Goal: Transaction & Acquisition: Subscribe to service/newsletter

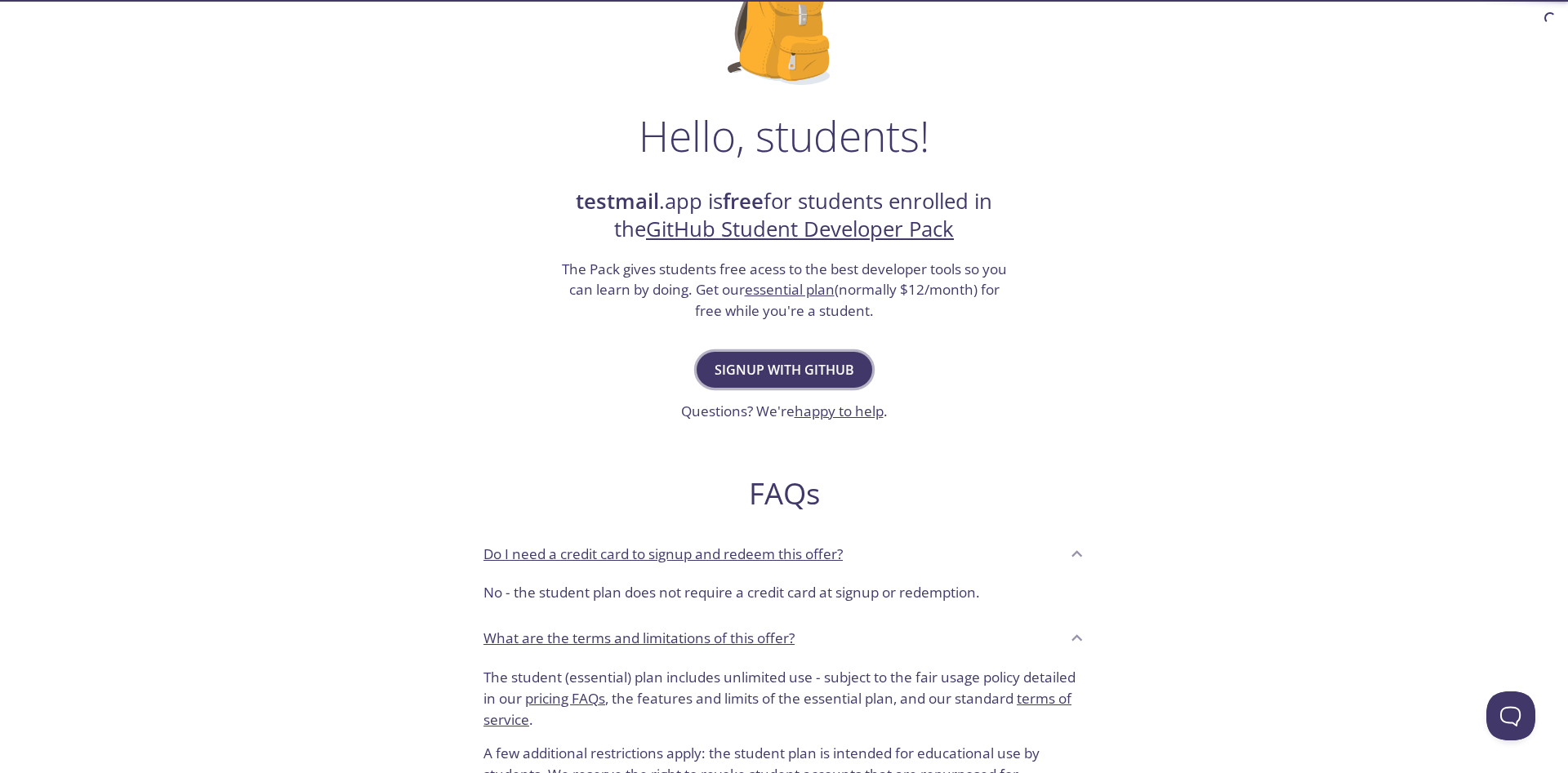
click at [806, 382] on button "Signup with GitHub" at bounding box center [785, 370] width 176 height 36
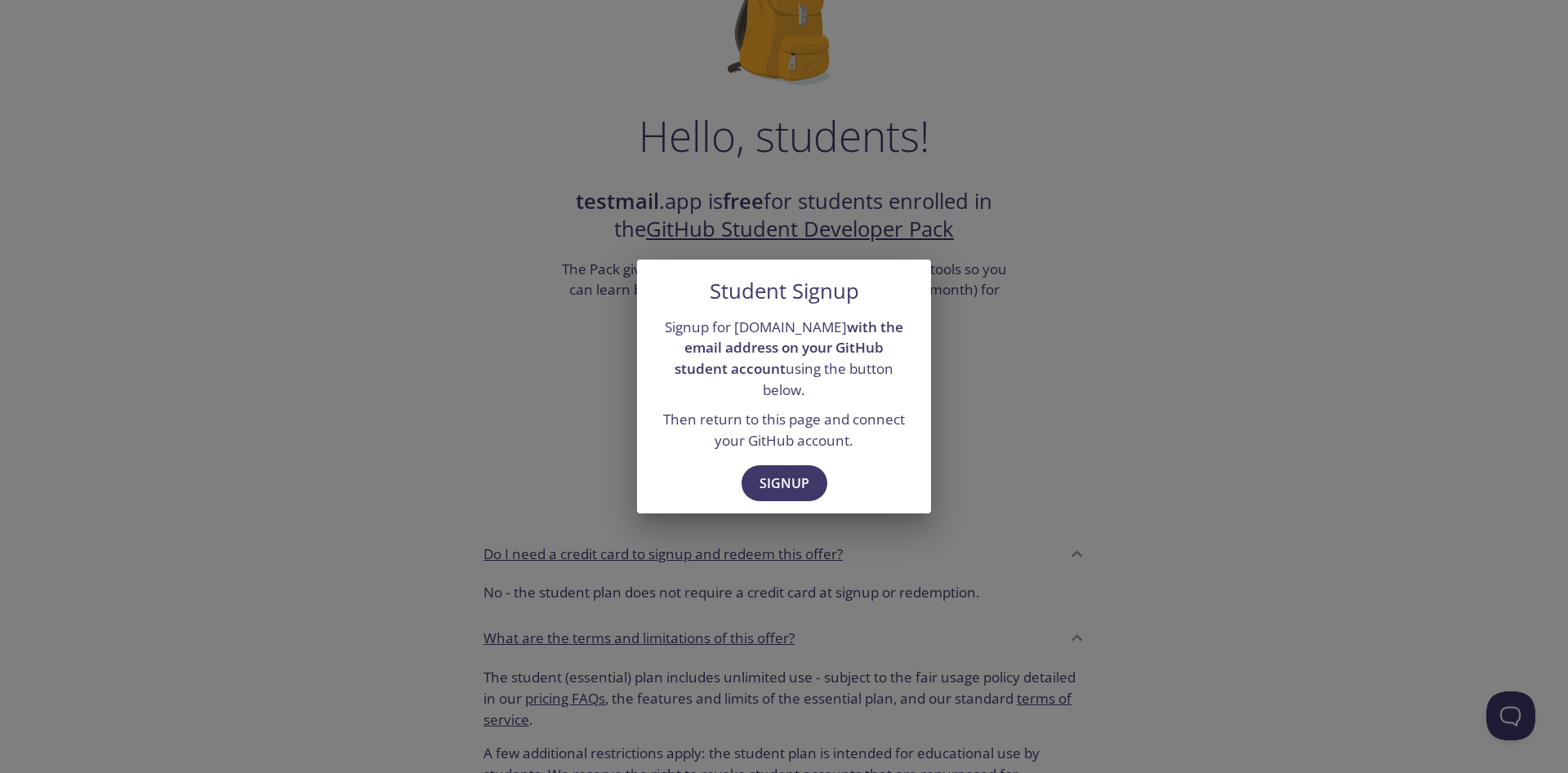
click at [787, 457] on div "Signup" at bounding box center [784, 485] width 294 height 57
click at [780, 465] on button "Signup" at bounding box center [784, 483] width 85 height 36
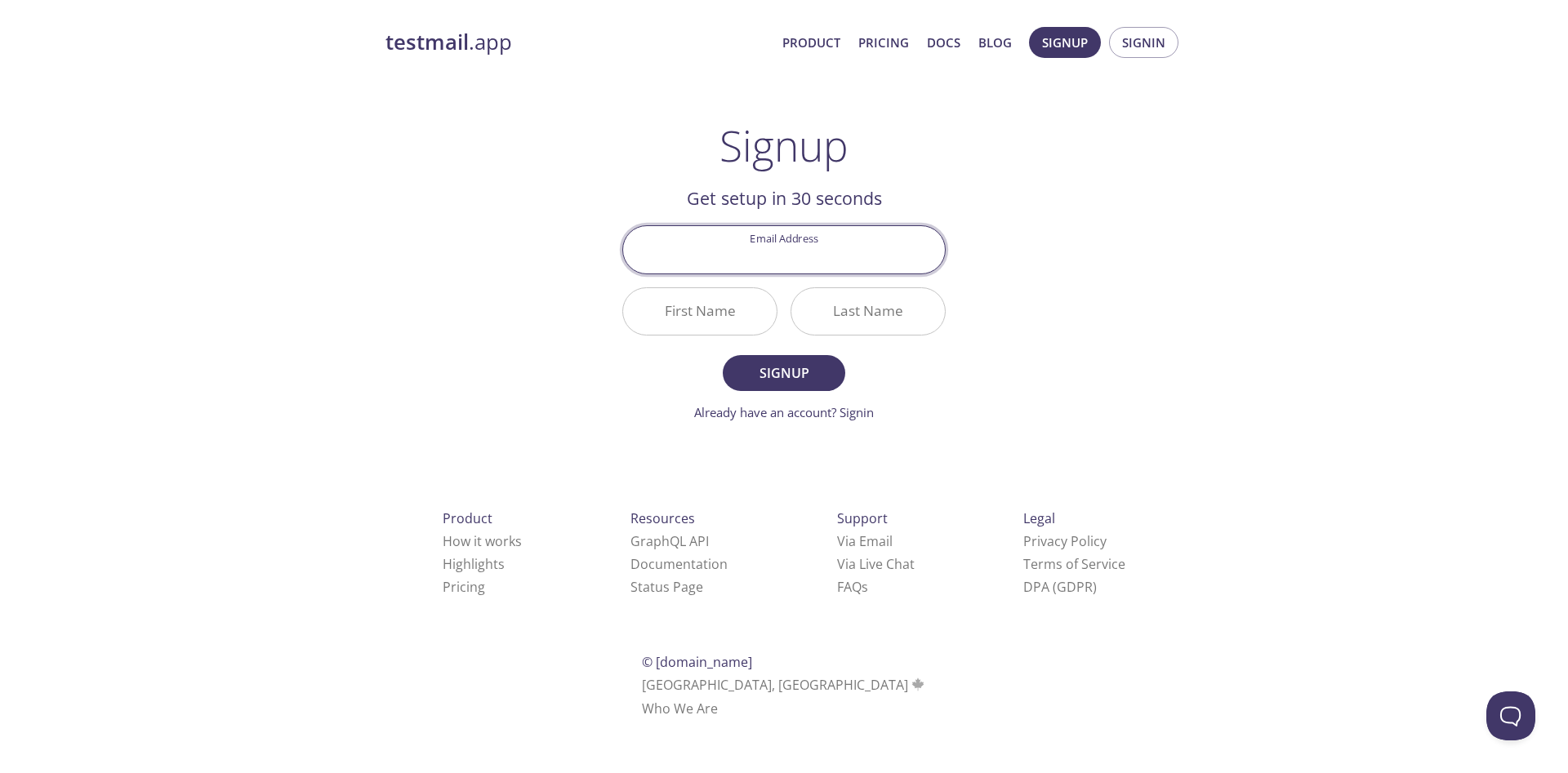
click at [763, 258] on input "Email Address" at bounding box center [783, 249] width 321 height 47
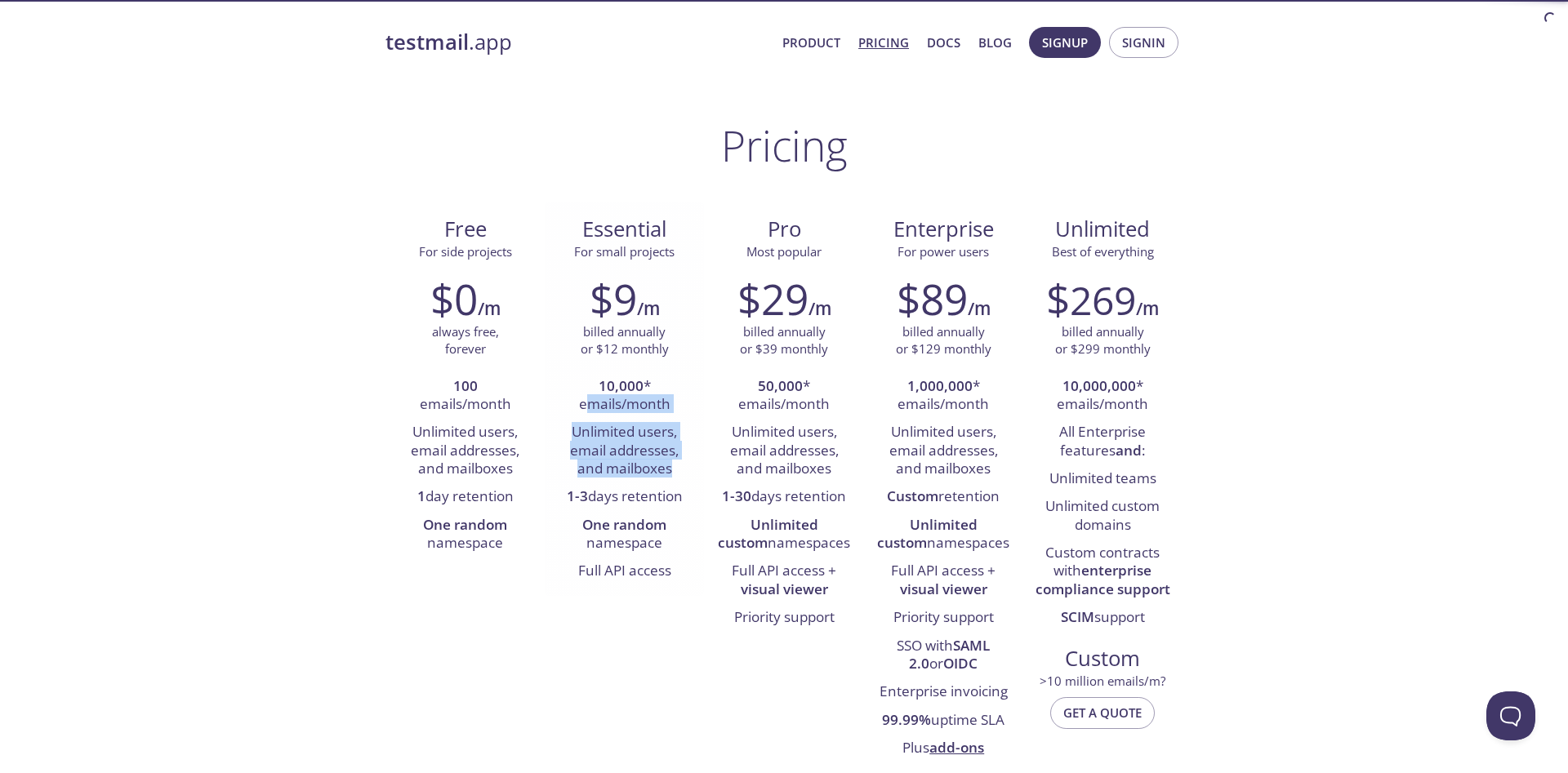
drag, startPoint x: 583, startPoint y: 410, endPoint x: 689, endPoint y: 471, distance: 122.3
click at [689, 471] on ul "10,000 * emails/month Unlimited users, email addresses, and mailboxes 1-3 days …" at bounding box center [625, 479] width 135 height 213
click at [689, 471] on li "Unlimited users, email addresses, and mailboxes" at bounding box center [625, 451] width 135 height 64
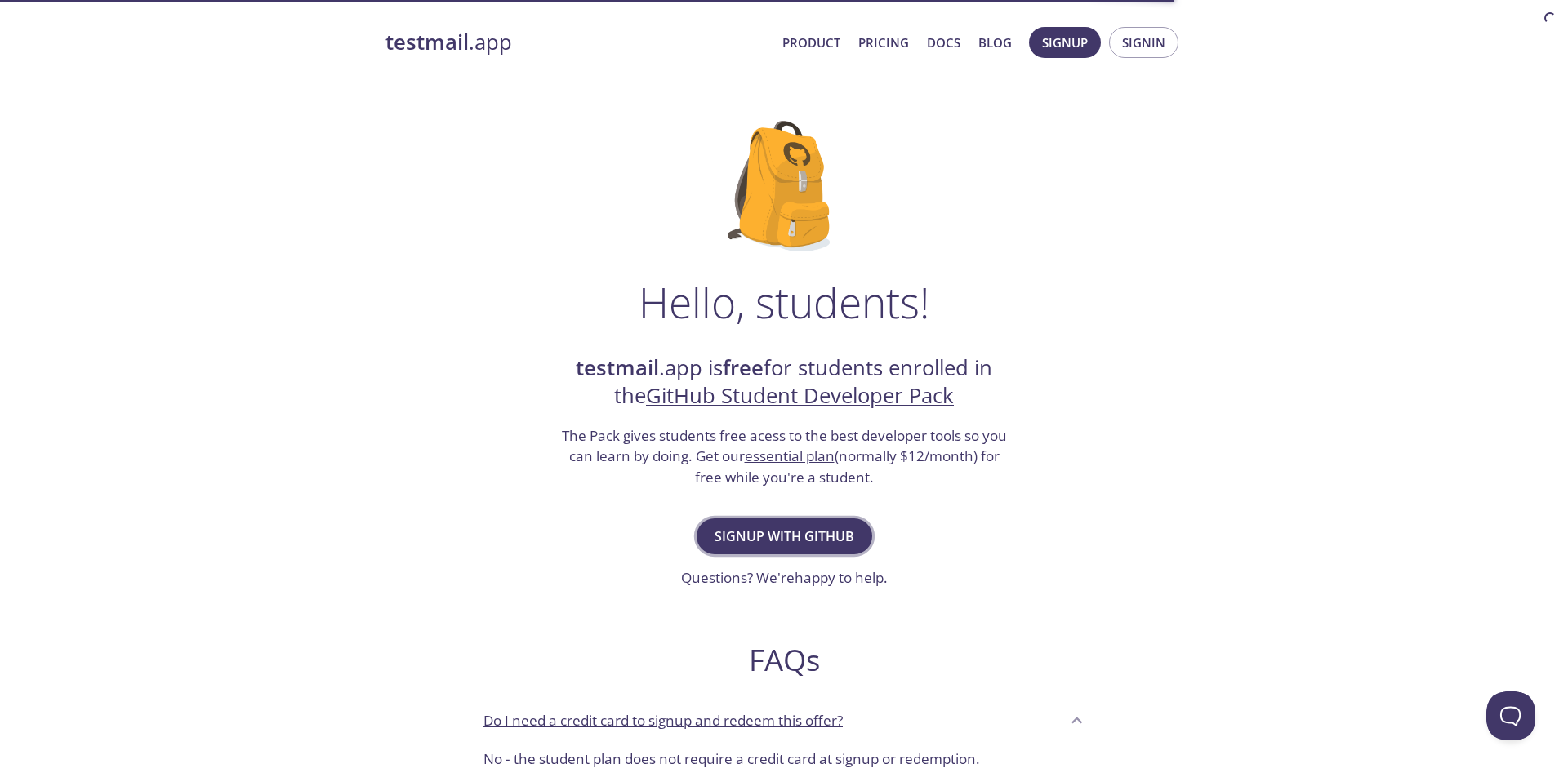
click at [785, 542] on span "Signup with GitHub" at bounding box center [784, 536] width 140 height 23
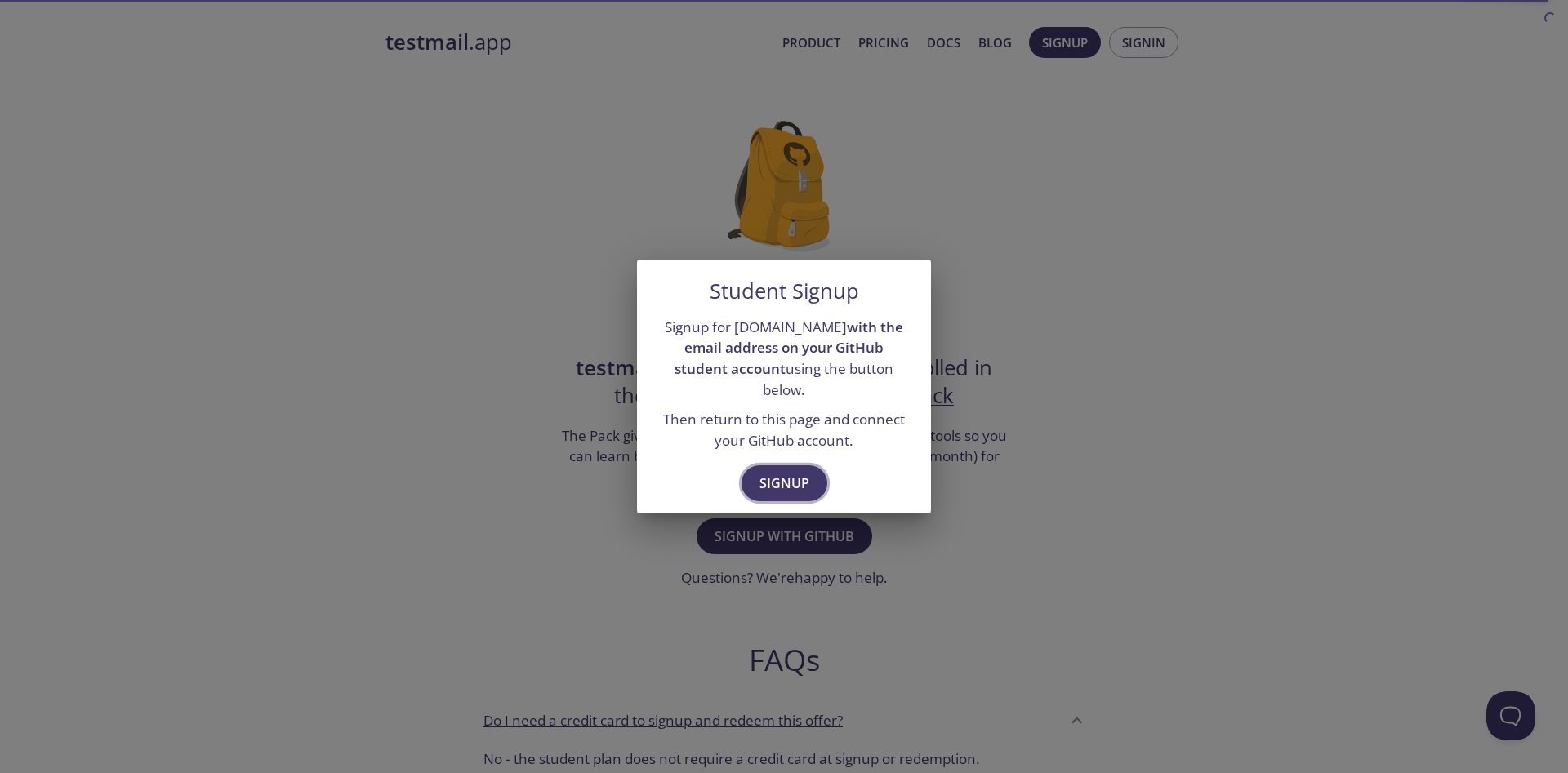
click at [792, 475] on span "Signup" at bounding box center [784, 483] width 50 height 23
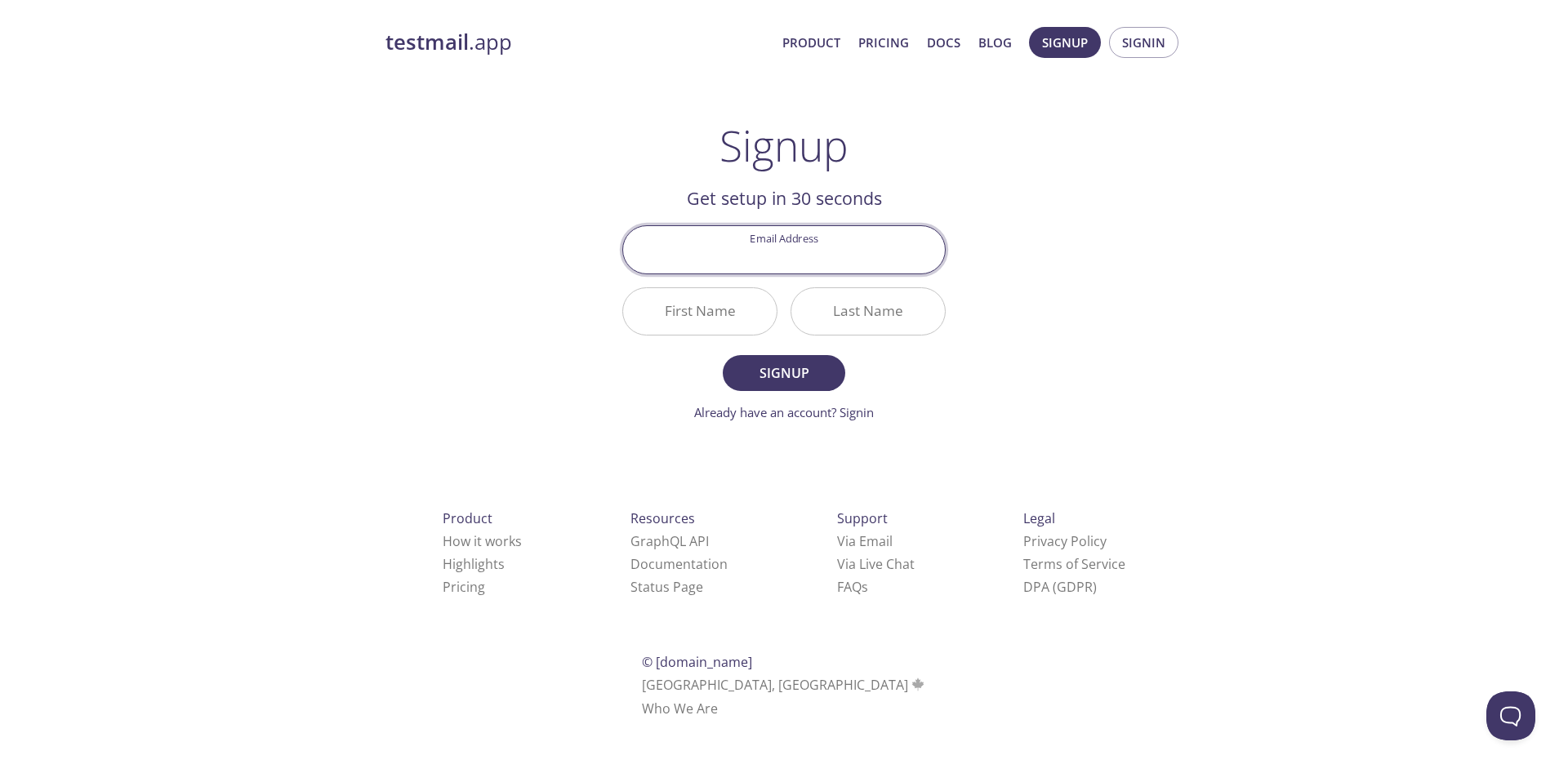
click at [805, 251] on input "Email Address" at bounding box center [783, 249] width 321 height 47
paste input "2019icts160@vau.jfn.ac.lk"
type input "2019icts160@vau.jfn.ac.lk"
click at [671, 315] on input "First Name" at bounding box center [699, 311] width 154 height 47
type input "Janitha"
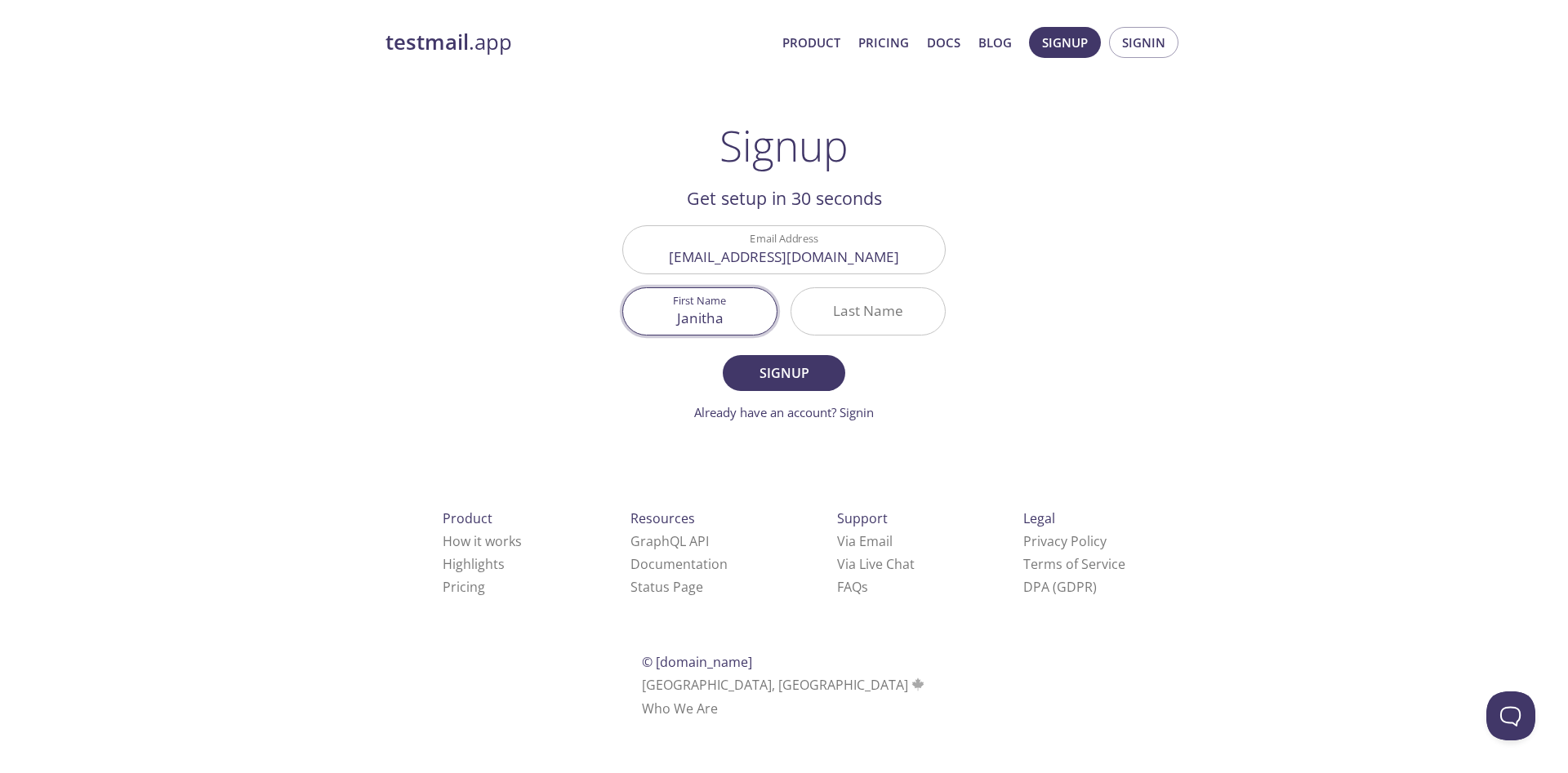
click at [830, 305] on input "Last Name" at bounding box center [868, 311] width 154 height 47
type input "bulathwatta"
click at [776, 378] on span "Signup" at bounding box center [783, 373] width 86 height 23
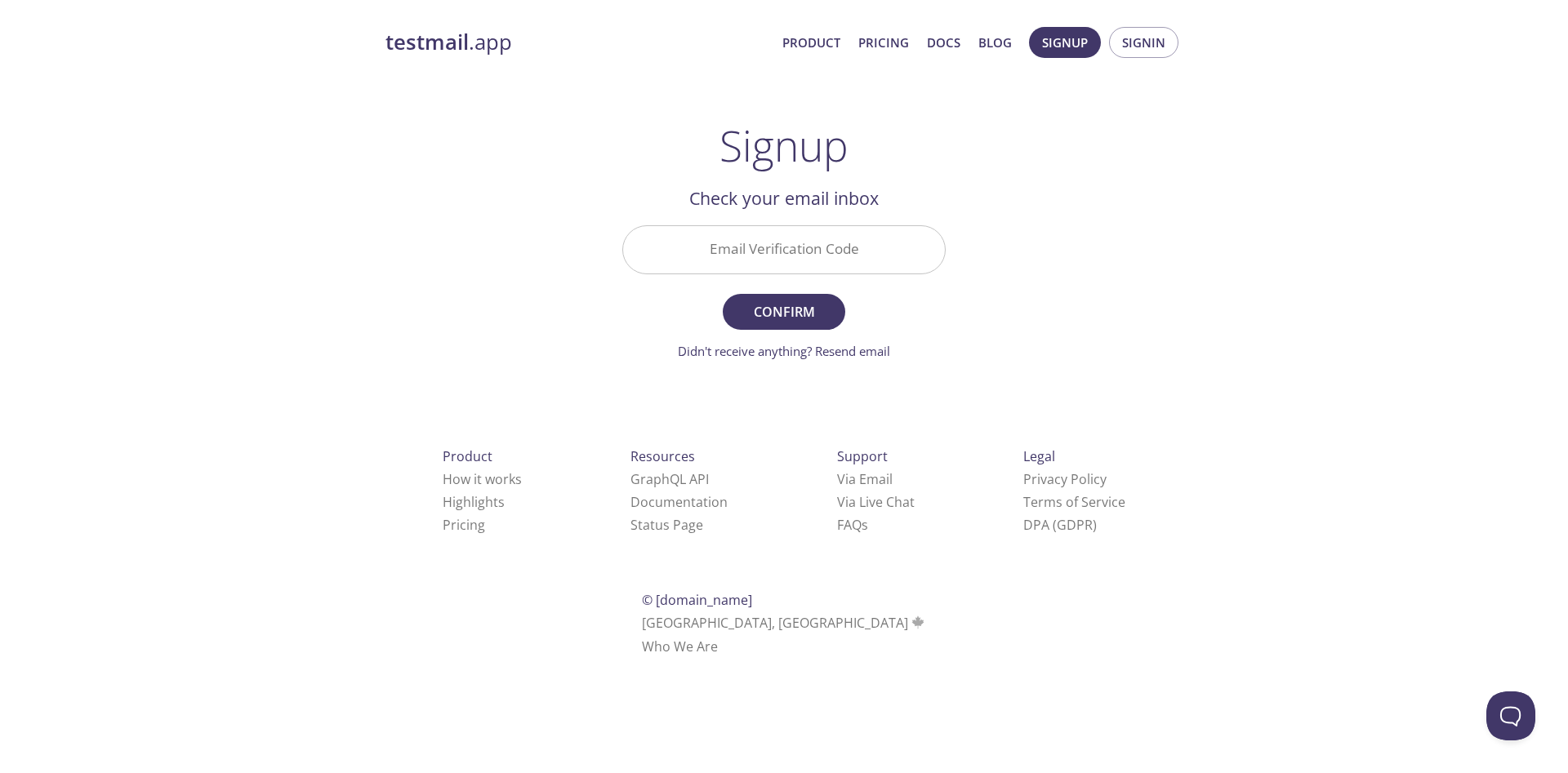
click at [806, 239] on input "Email Verification Code" at bounding box center [783, 249] width 321 height 47
click at [796, 242] on input "Email Verification Code" at bounding box center [783, 249] width 321 height 47
type input "94A4VT2"
click at [783, 325] on button "Confirm" at bounding box center [783, 312] width 122 height 36
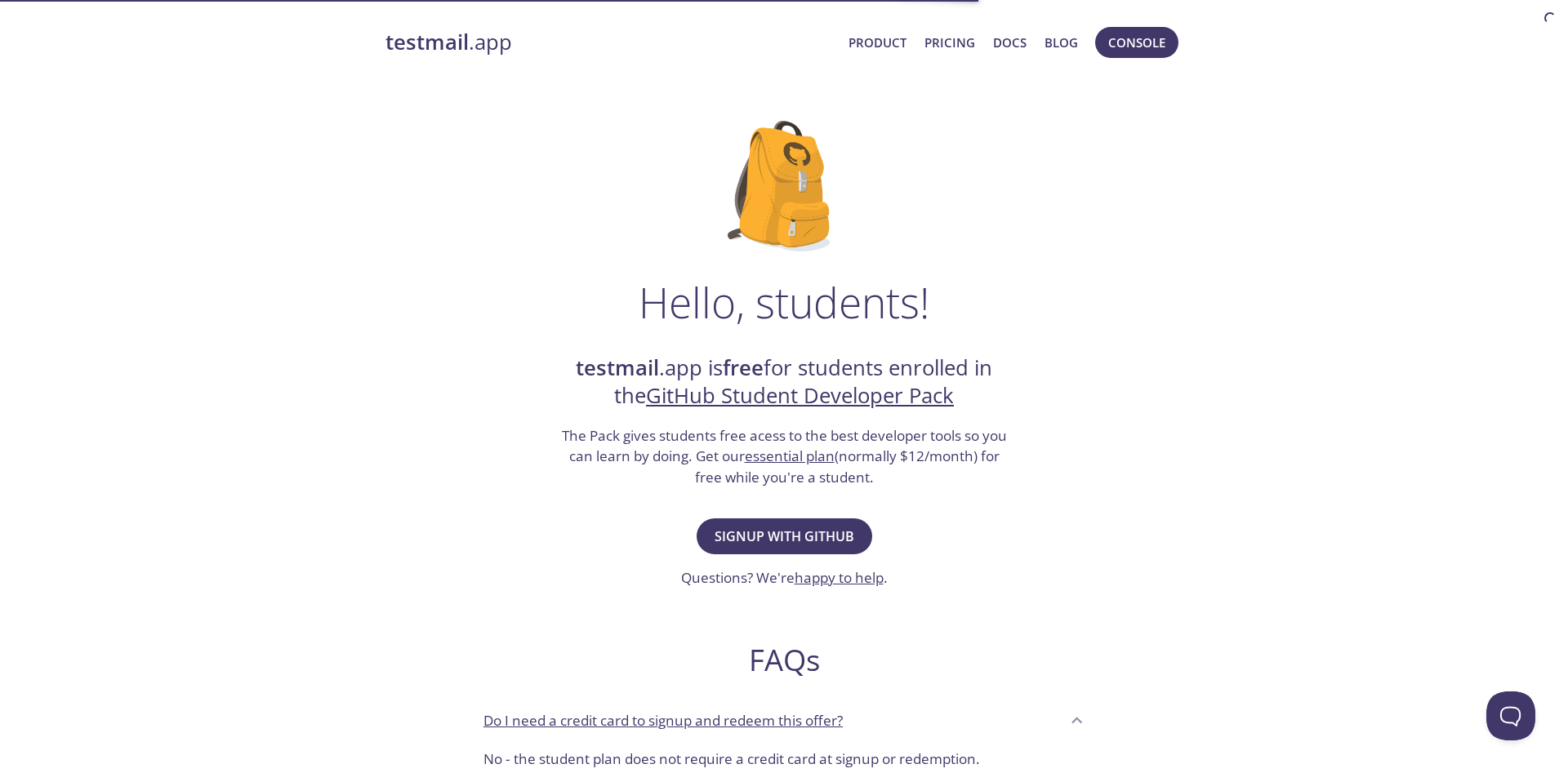
scroll to position [20, 0]
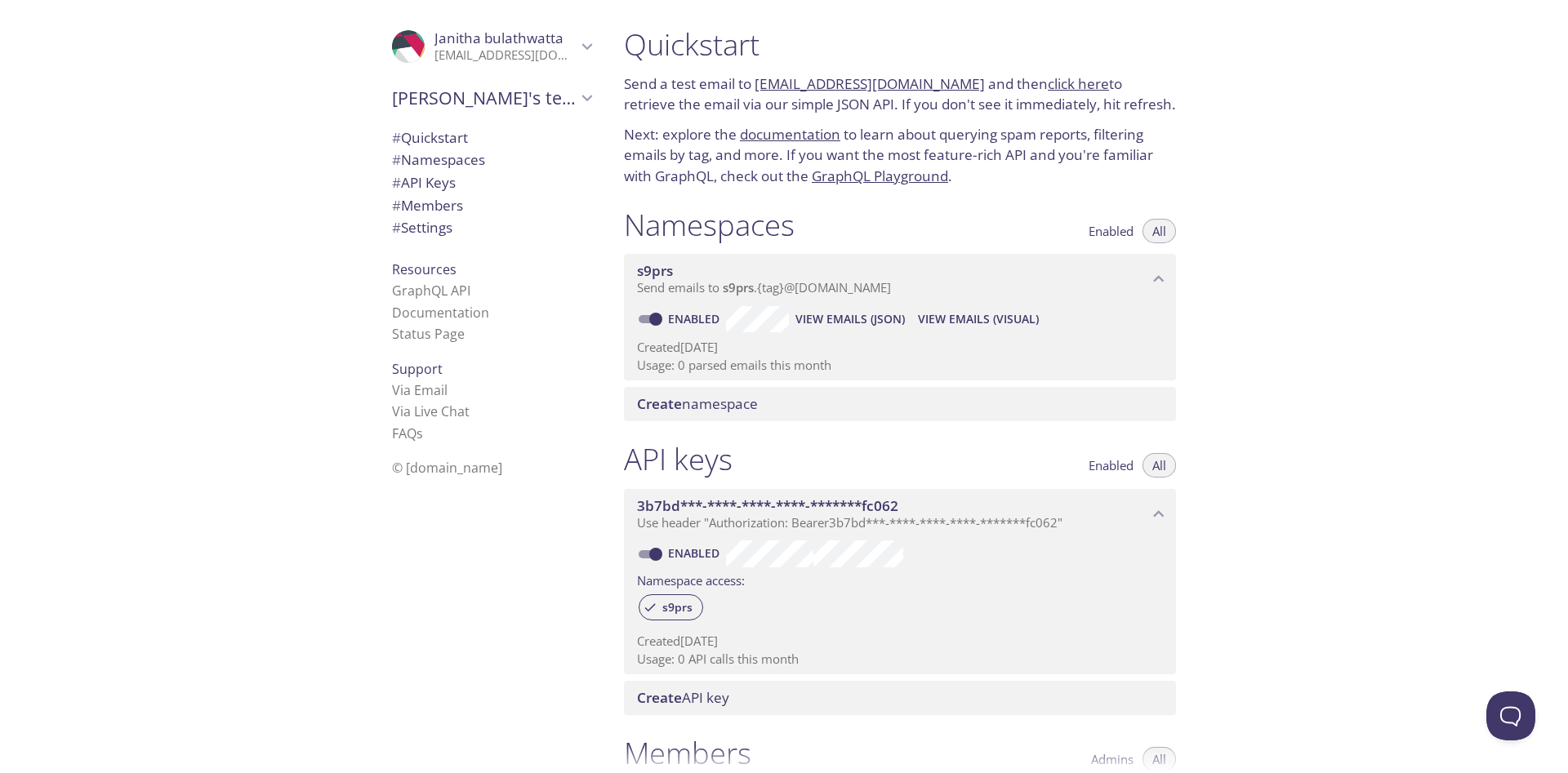
click at [1321, 393] on div "Quickstart Send a test email to s9prs.test@inbox.testmail.app and then click he…" at bounding box center [1089, 386] width 957 height 773
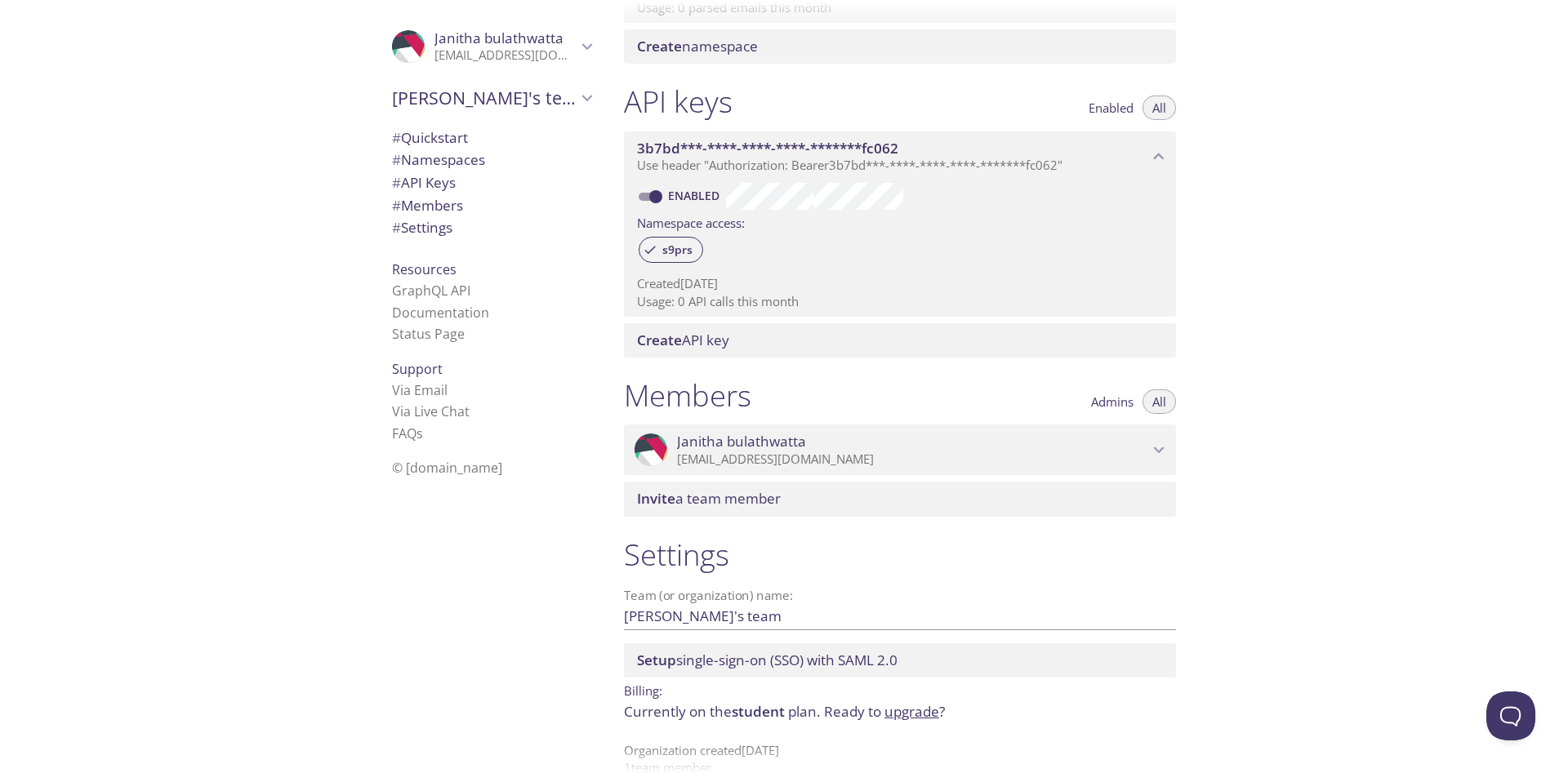
scroll to position [388, 0]
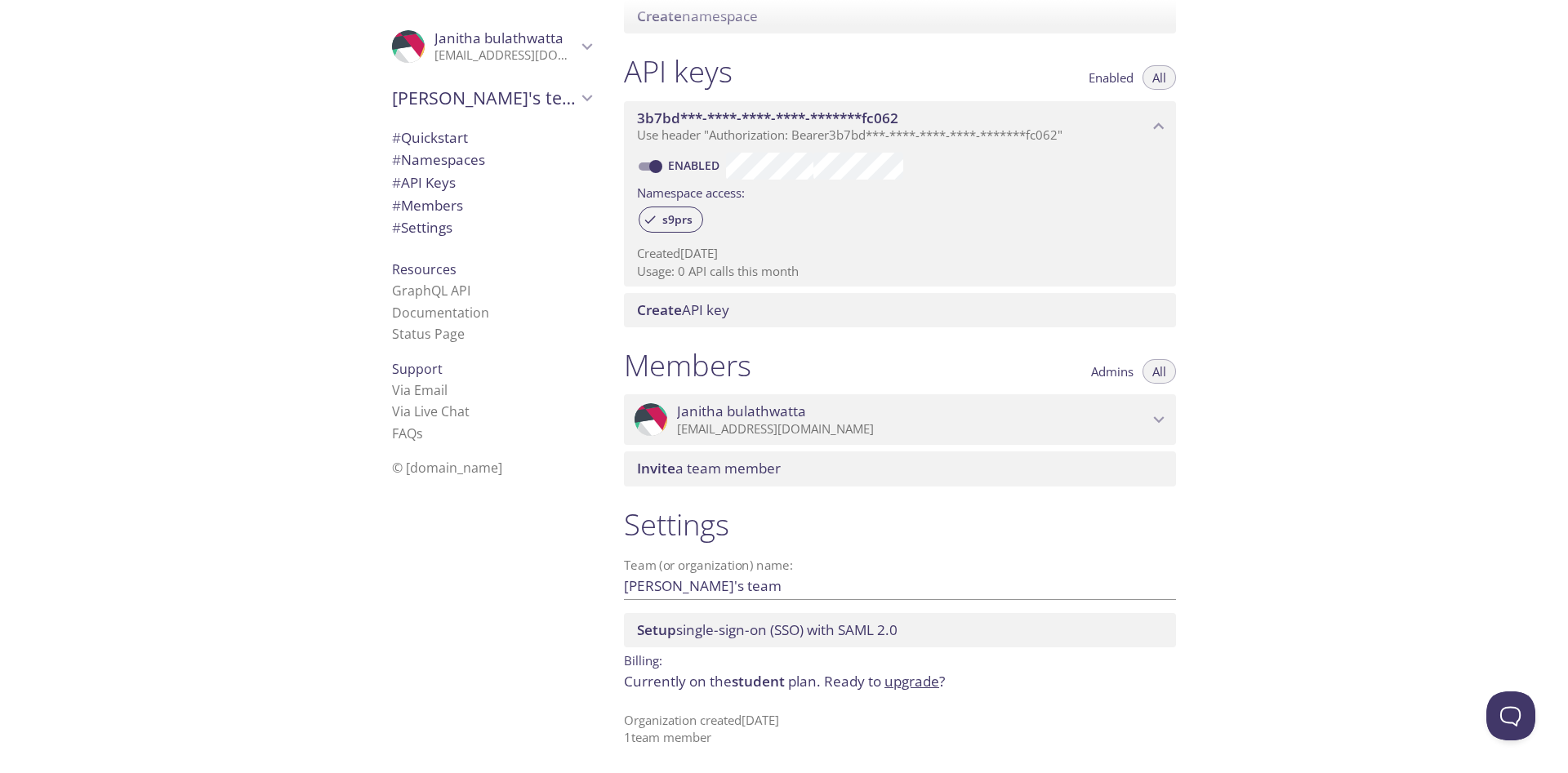
click at [724, 467] on span "Invite a team member" at bounding box center [708, 467] width 144 height 19
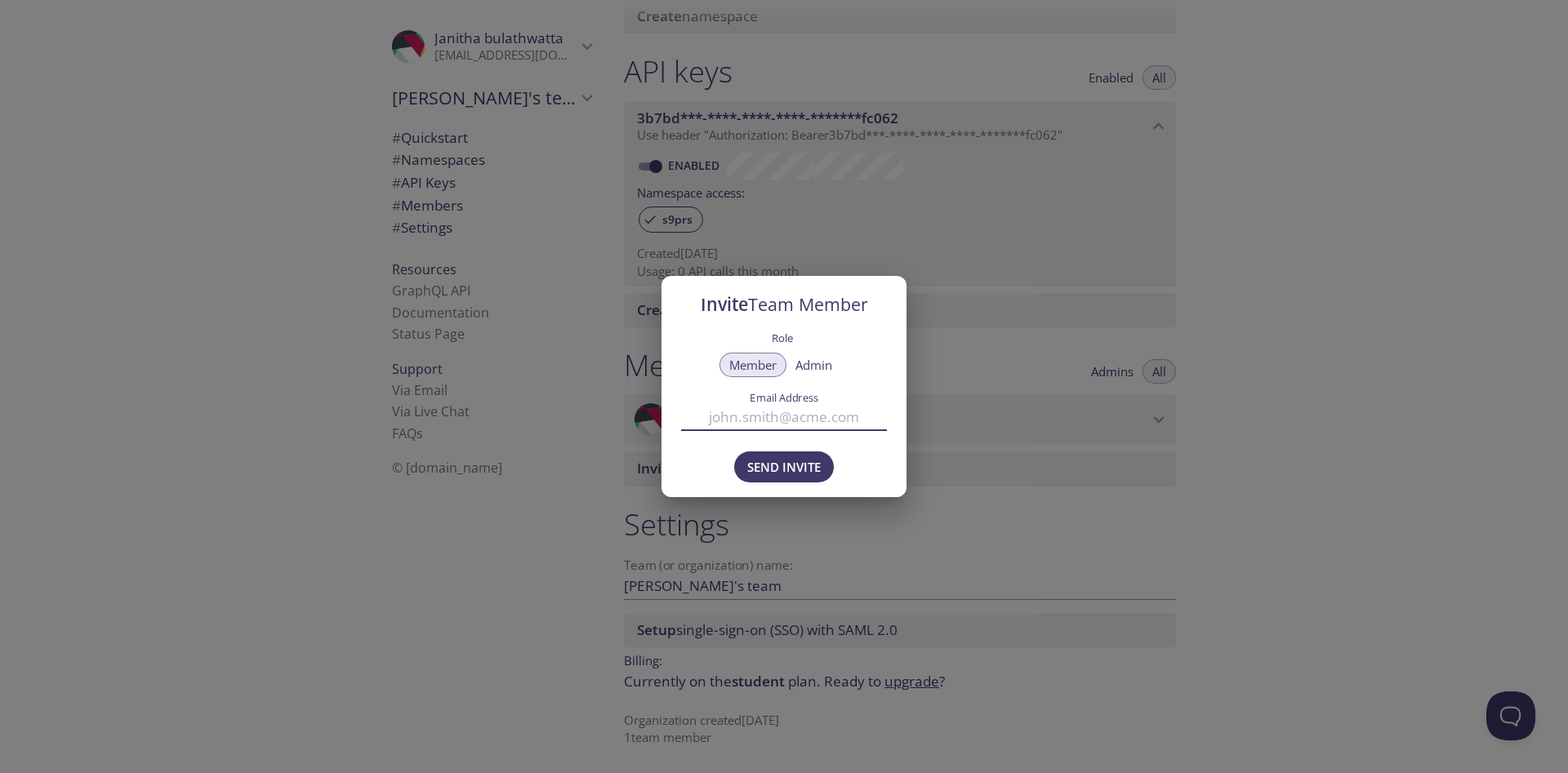
click at [797, 420] on input "Email Address" at bounding box center [784, 417] width 205 height 27
click at [816, 365] on span "Admin" at bounding box center [814, 365] width 37 height 0
click at [1283, 457] on div "Invite Team Member Role Member Admin Email Address Send Invite" at bounding box center [784, 386] width 1568 height 773
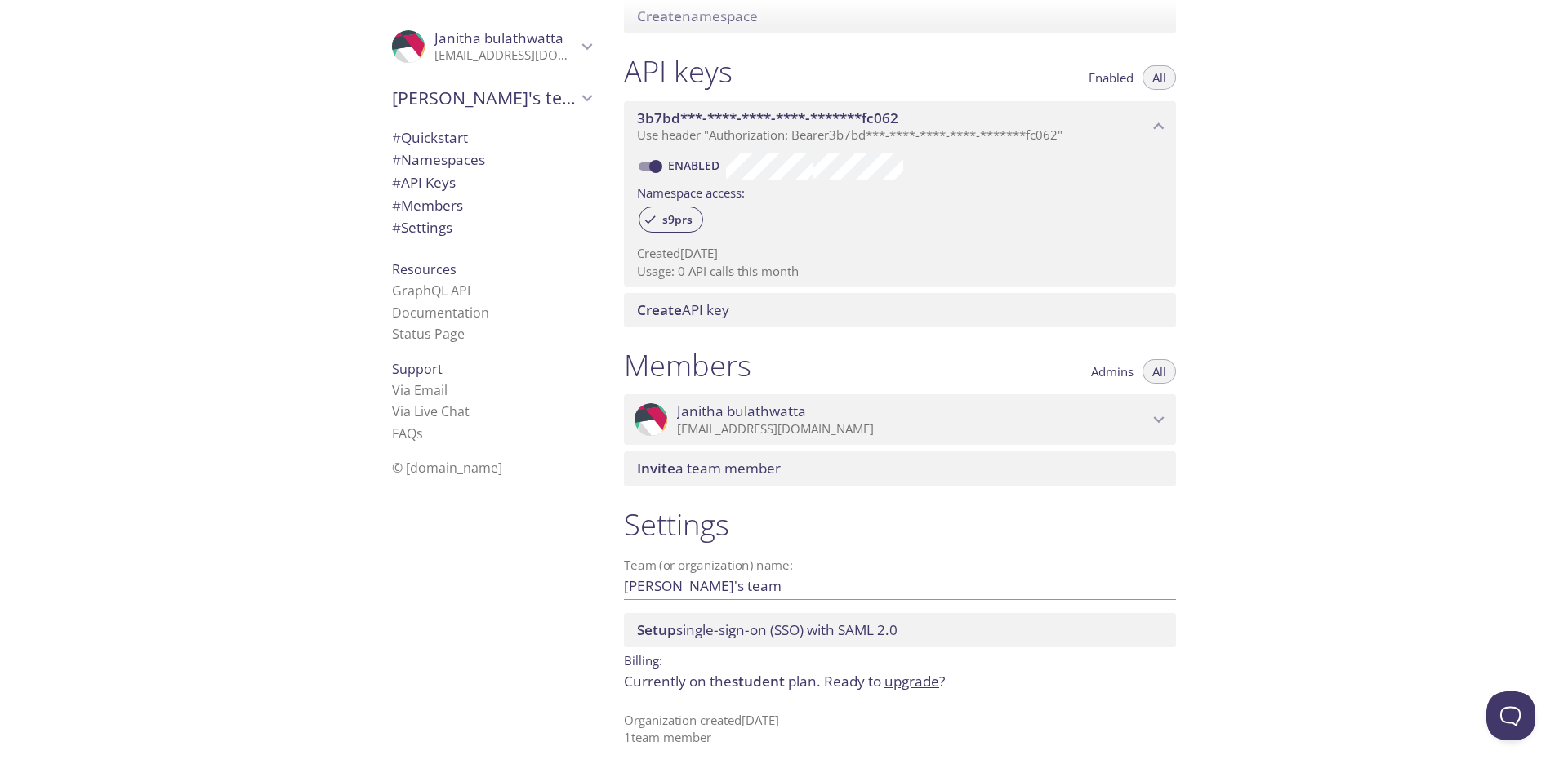
click at [759, 468] on span "Invite a team member" at bounding box center [708, 467] width 144 height 19
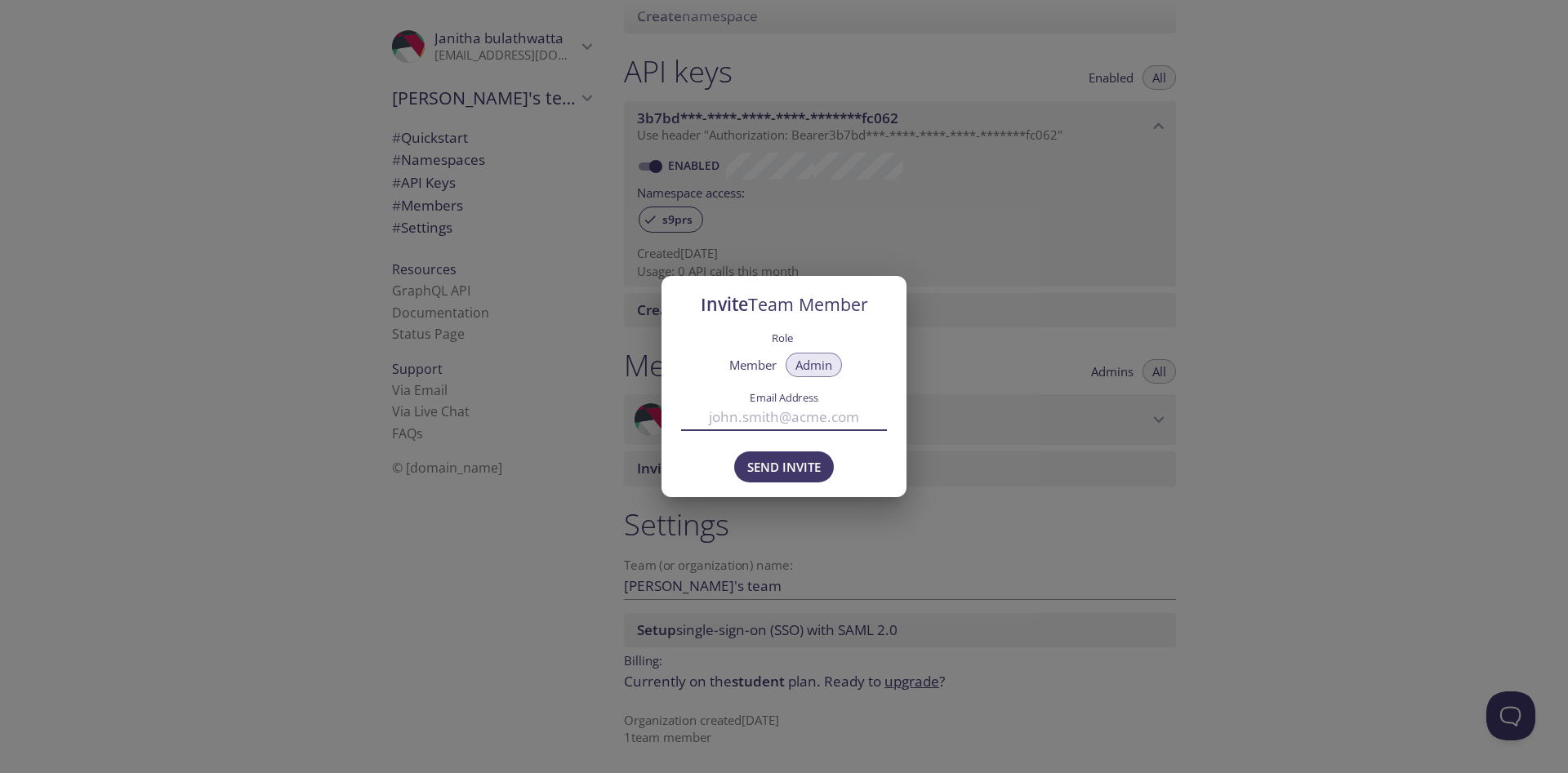
click at [802, 419] on input "Email Address" at bounding box center [784, 417] width 205 height 27
drag, startPoint x: 782, startPoint y: 434, endPoint x: 796, endPoint y: 419, distance: 20.5
click at [782, 433] on div "Email Address" at bounding box center [784, 411] width 205 height 53
click at [796, 419] on input "Email Address" at bounding box center [784, 417] width 205 height 27
paste input "[EMAIL_ADDRESS][DOMAIN_NAME]"
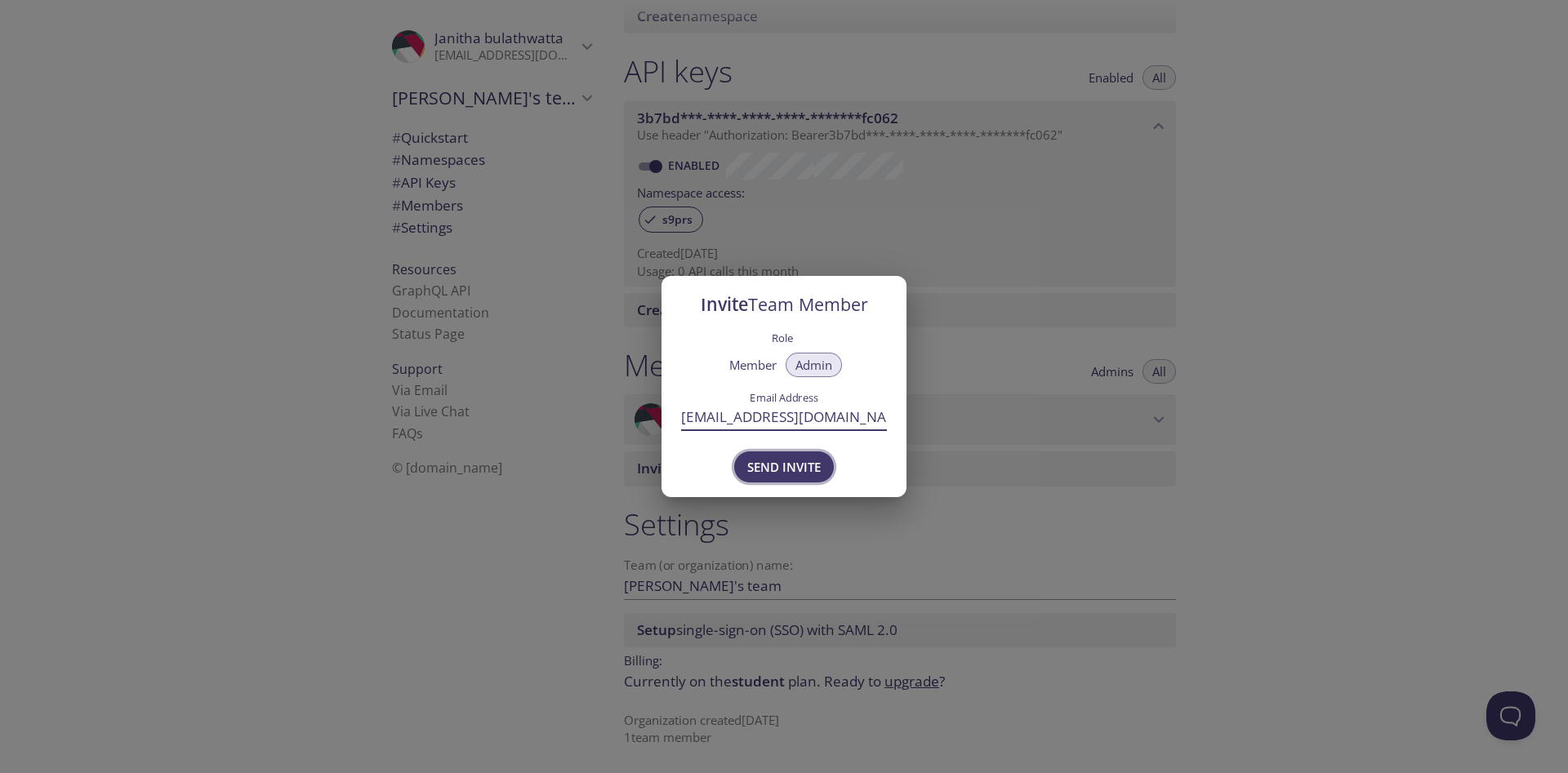
type input "[EMAIL_ADDRESS][DOMAIN_NAME]"
click at [794, 467] on span "Send Invite" at bounding box center [783, 467] width 73 height 21
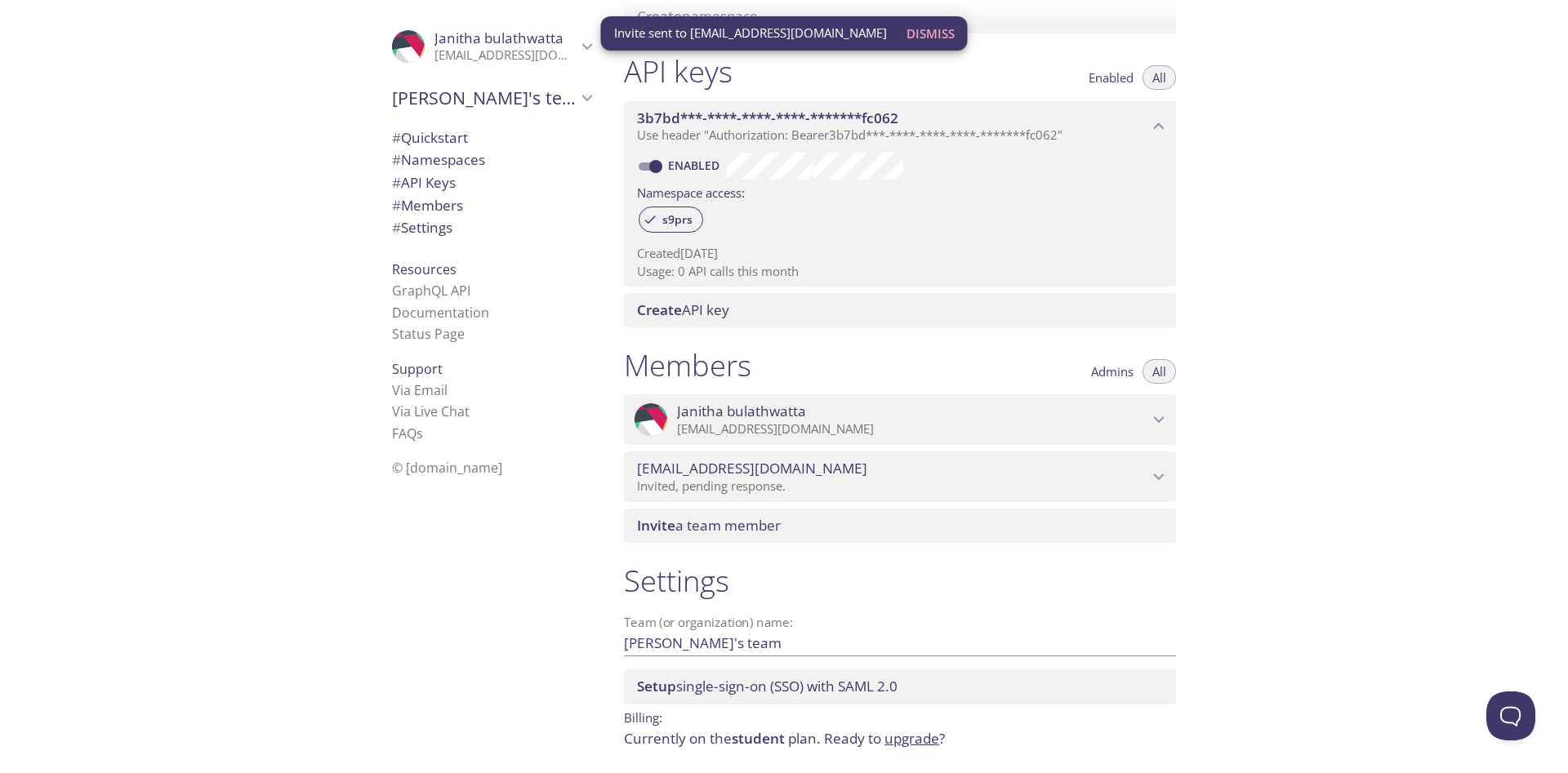
scroll to position [0, 0]
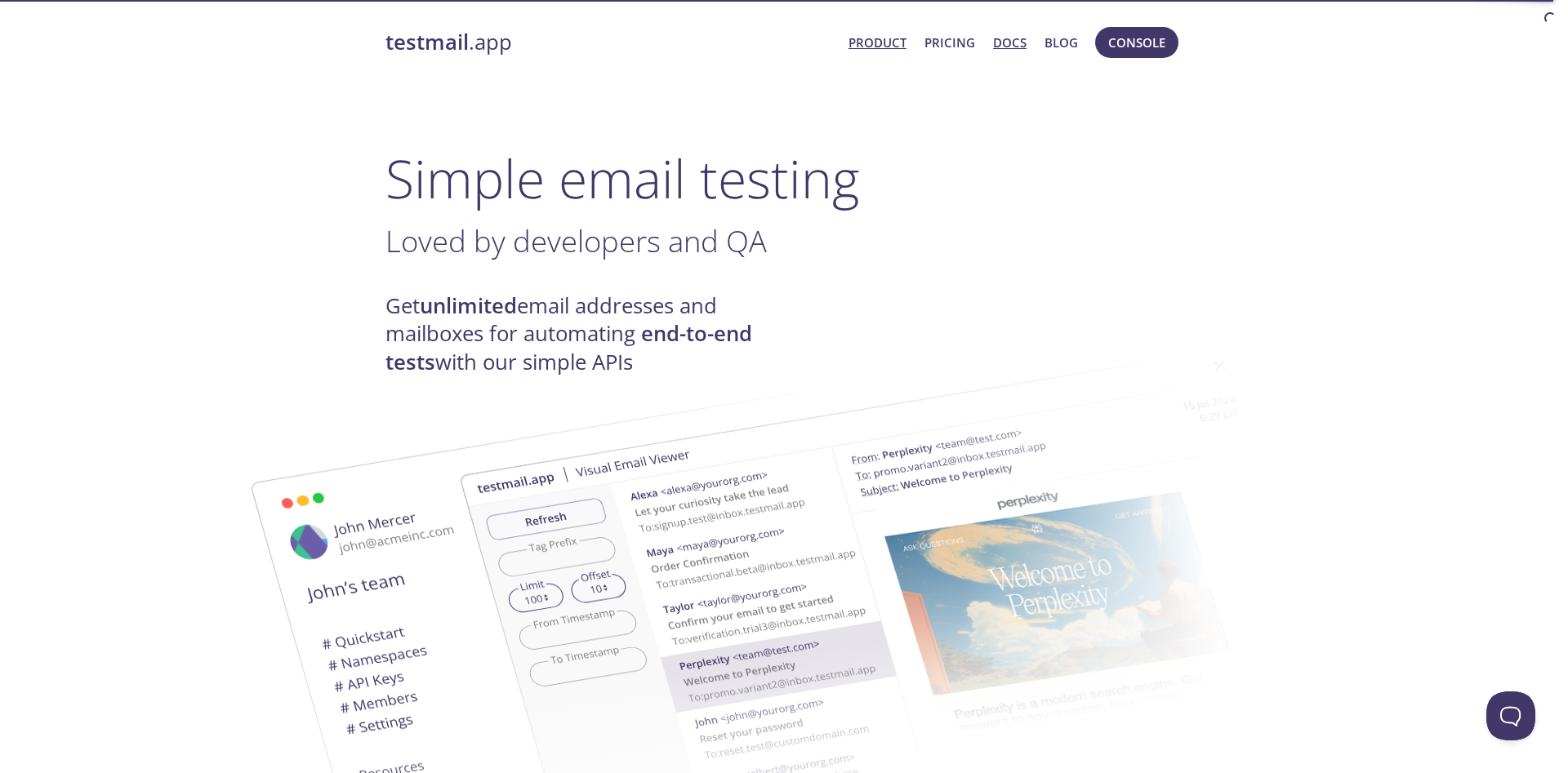
click at [1004, 44] on link "Docs" at bounding box center [1009, 43] width 34 height 21
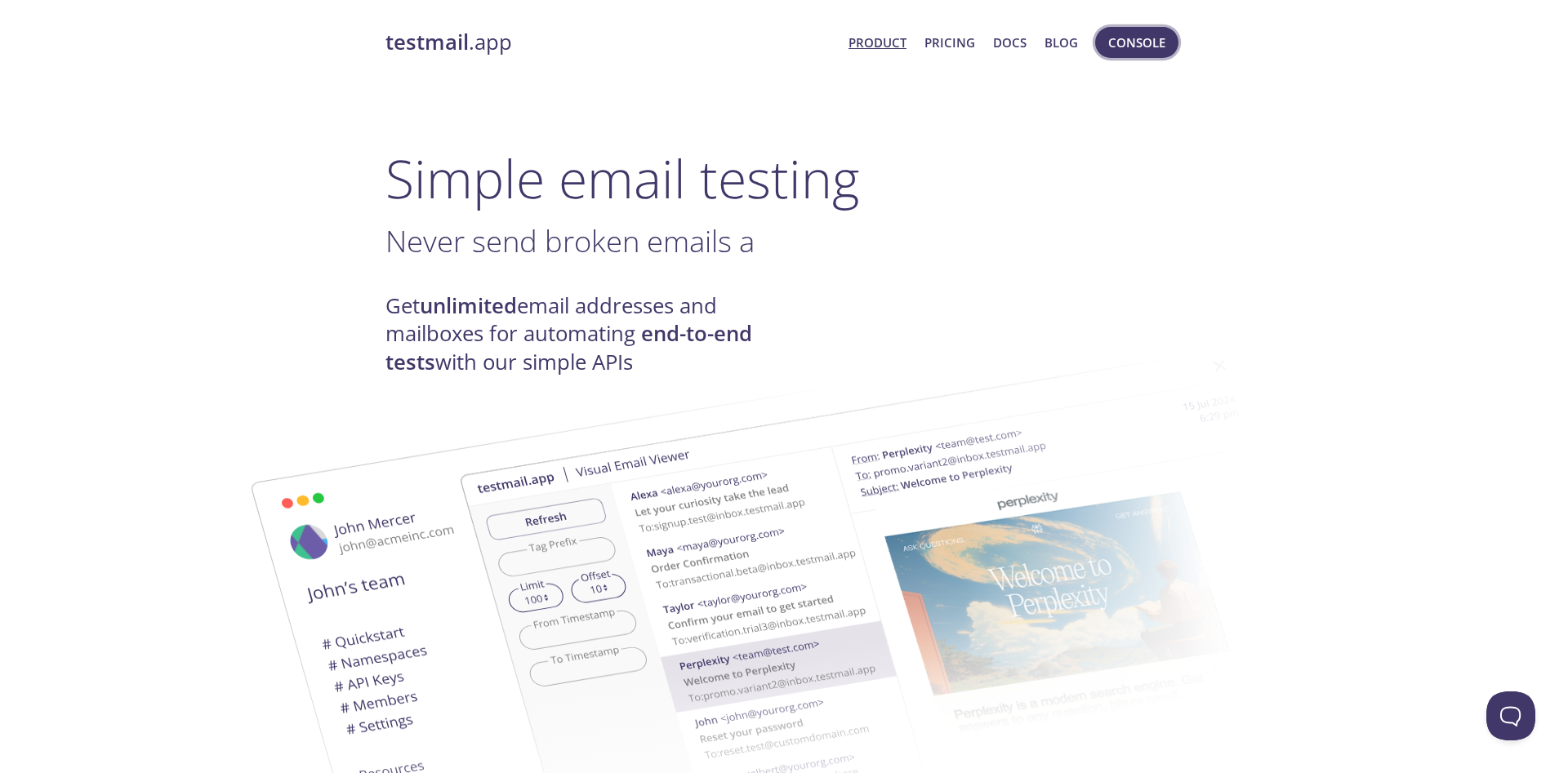
click at [1146, 37] on span "Console" at bounding box center [1137, 43] width 58 height 21
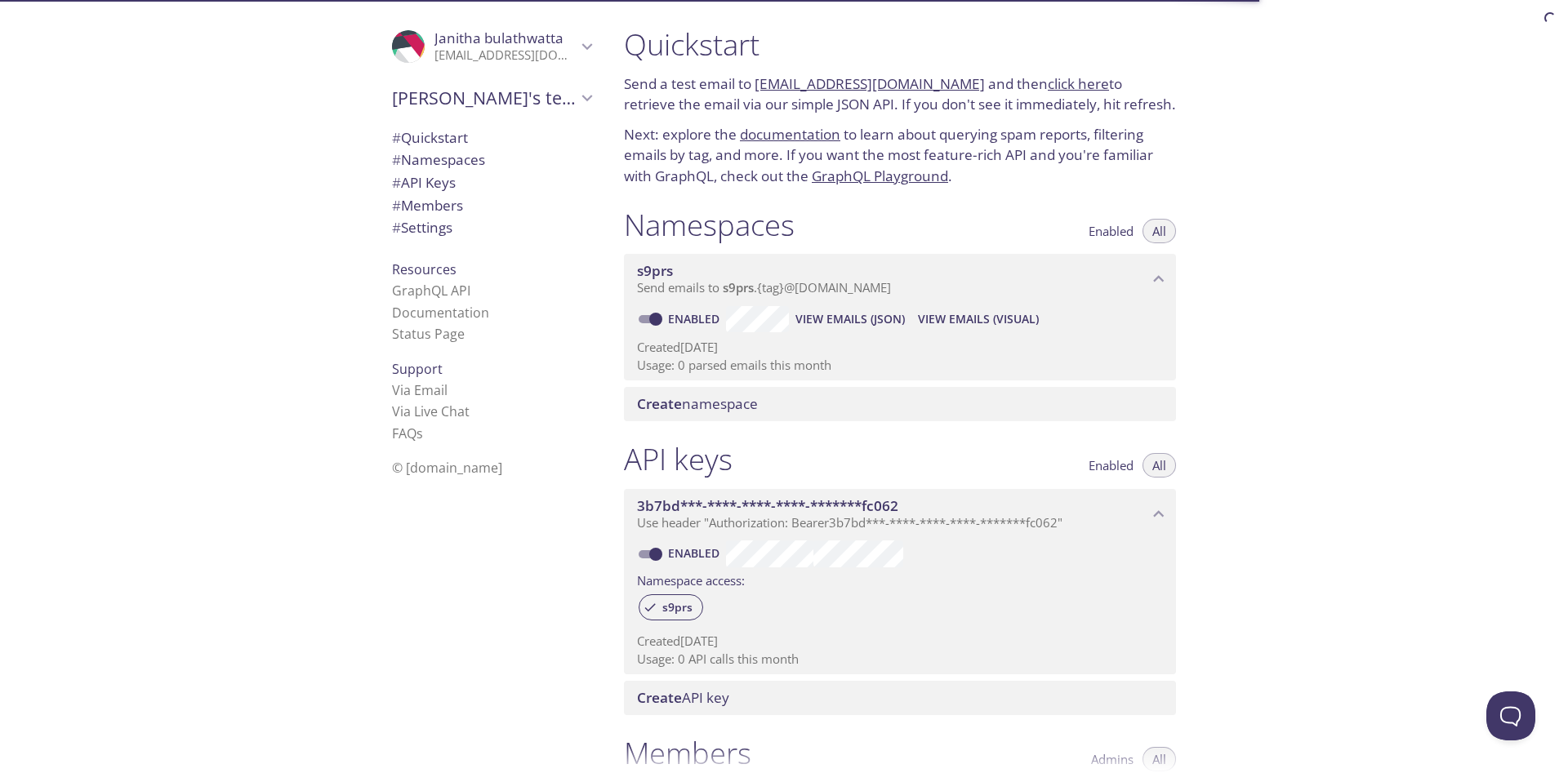
click at [581, 102] on icon "Janitha's team" at bounding box center [587, 98] width 21 height 21
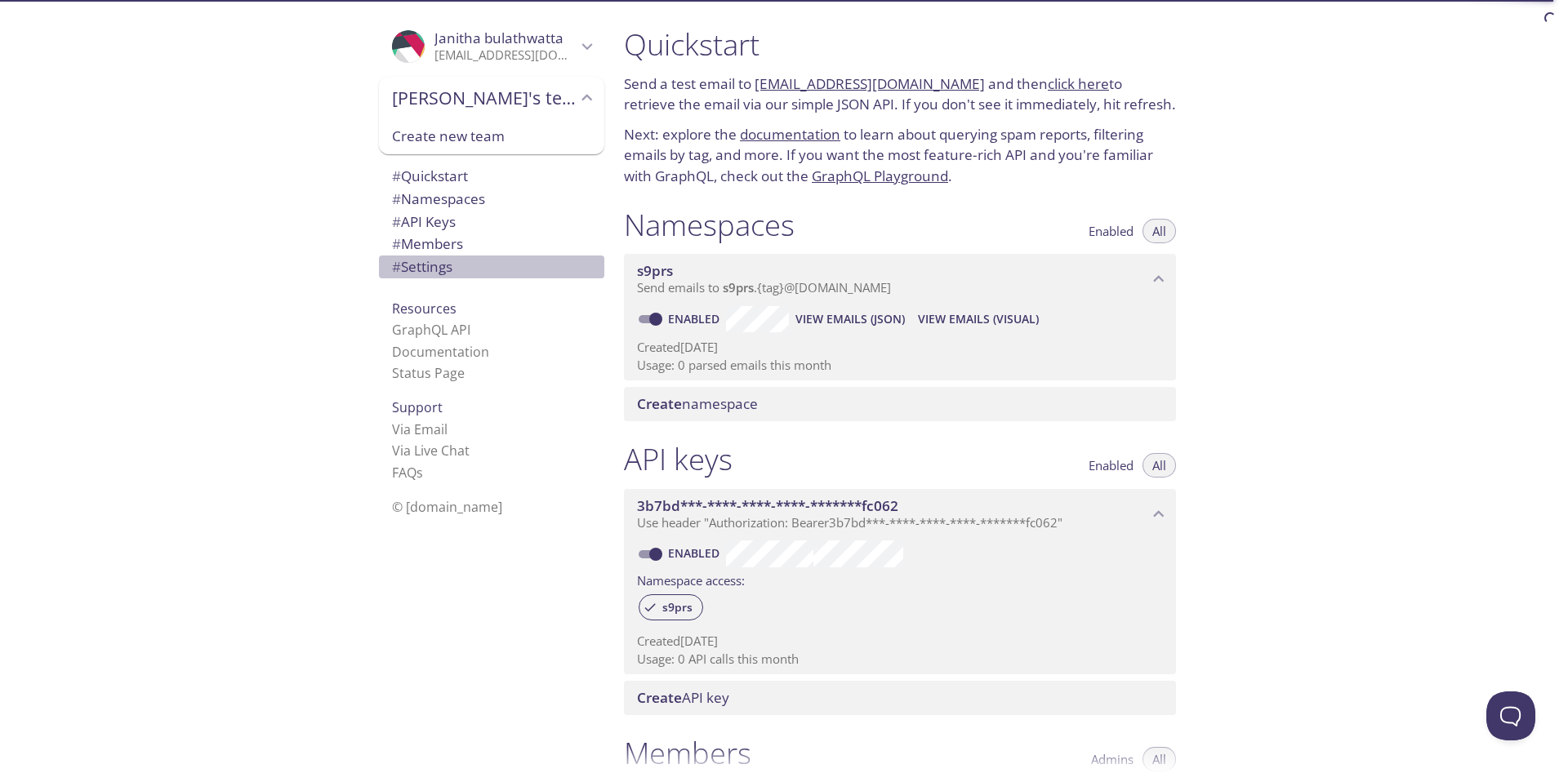
click at [432, 268] on span "# Settings" at bounding box center [422, 266] width 61 height 19
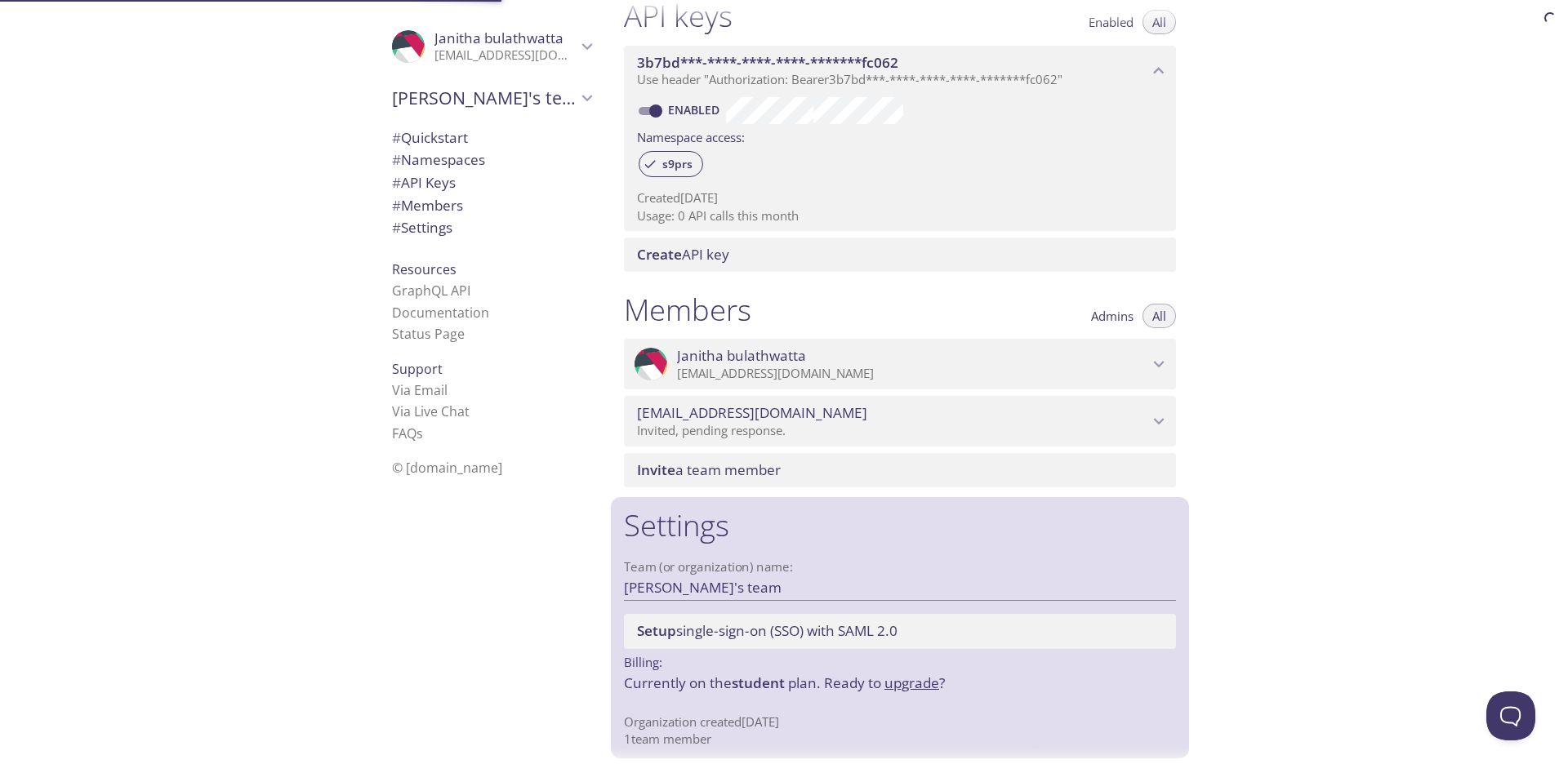
scroll to position [445, 0]
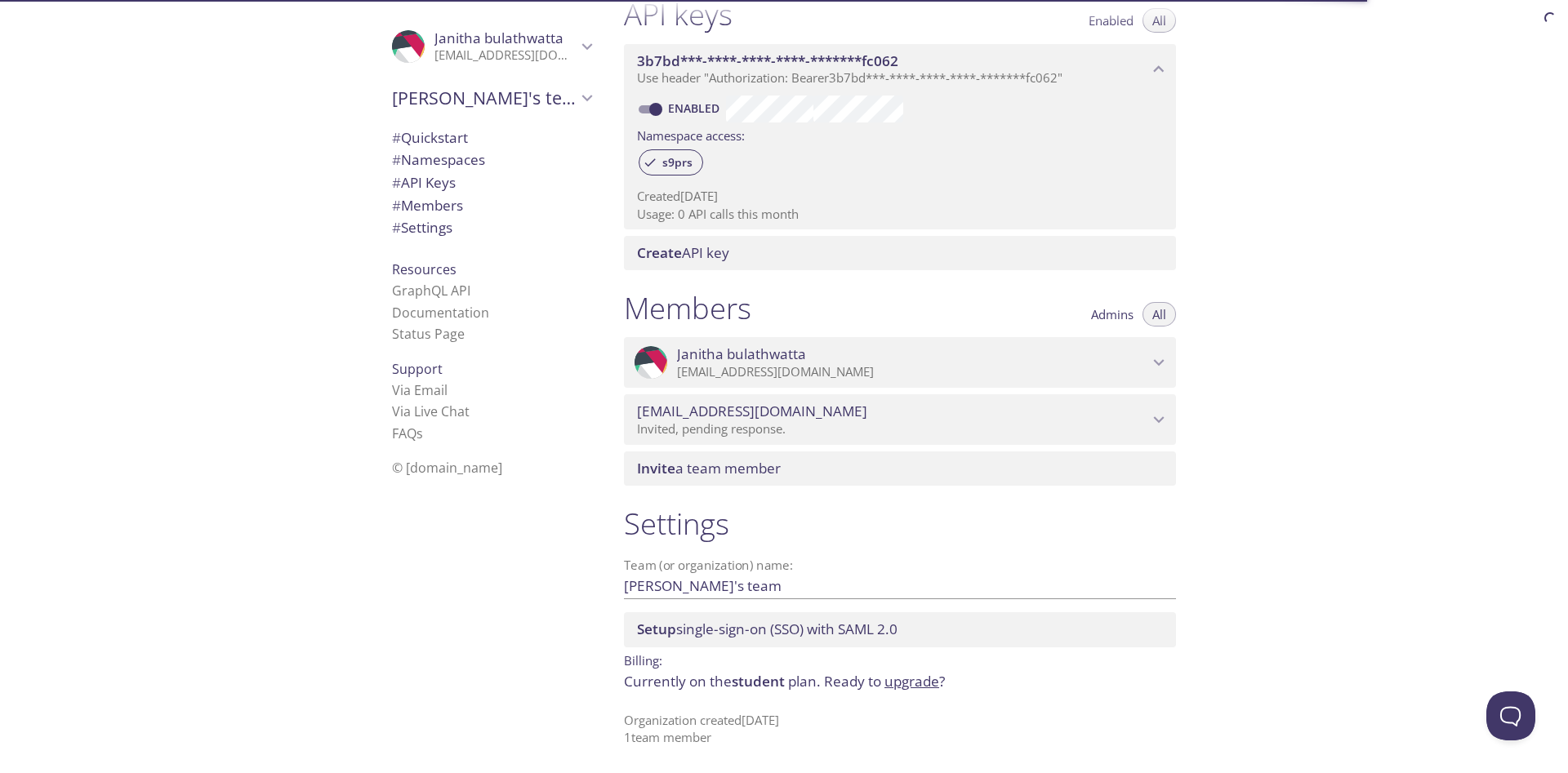
click at [588, 41] on icon "Janitha bulathwatta" at bounding box center [587, 47] width 21 height 21
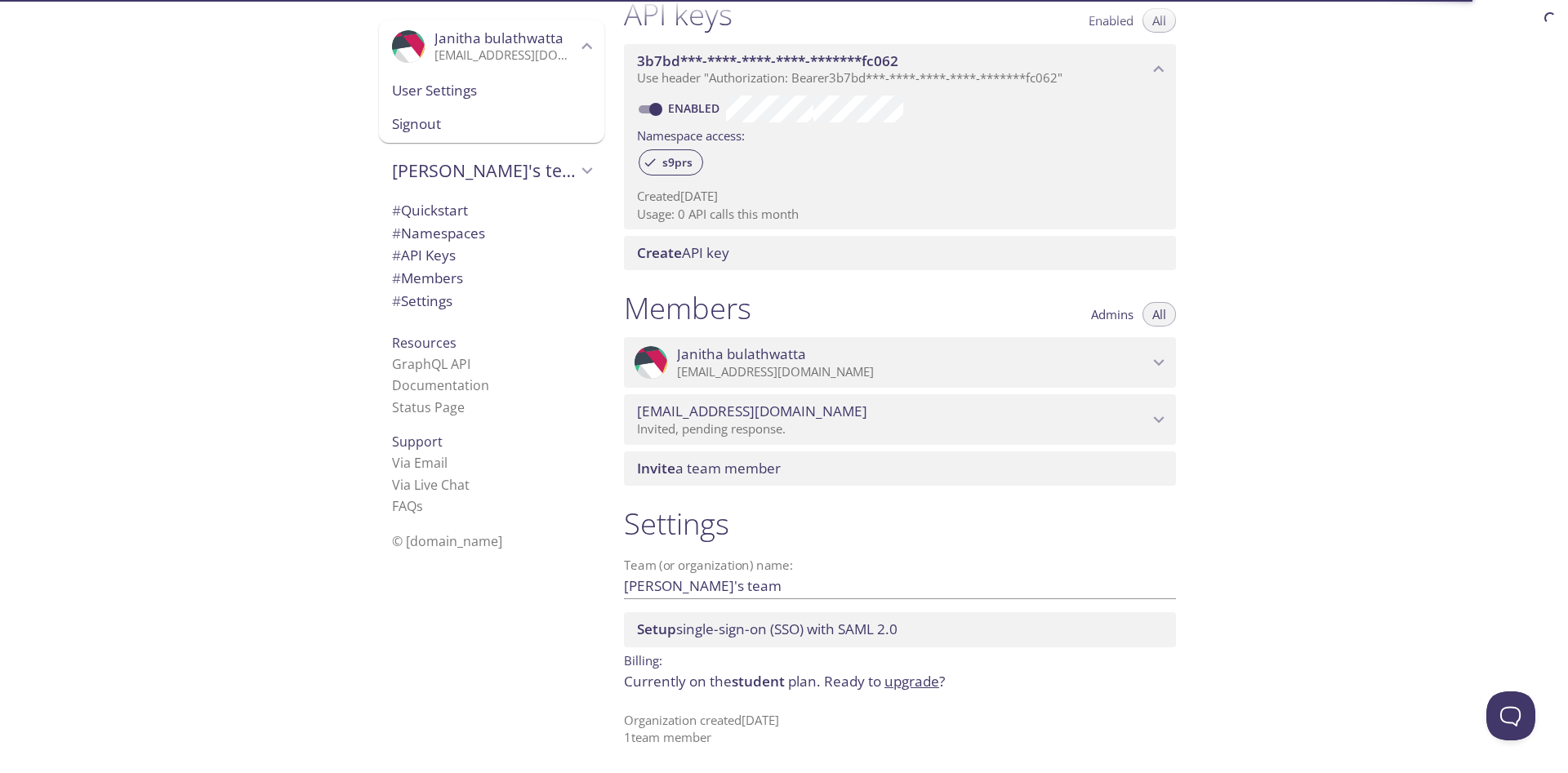
click at [459, 130] on span "Signout" at bounding box center [491, 124] width 199 height 21
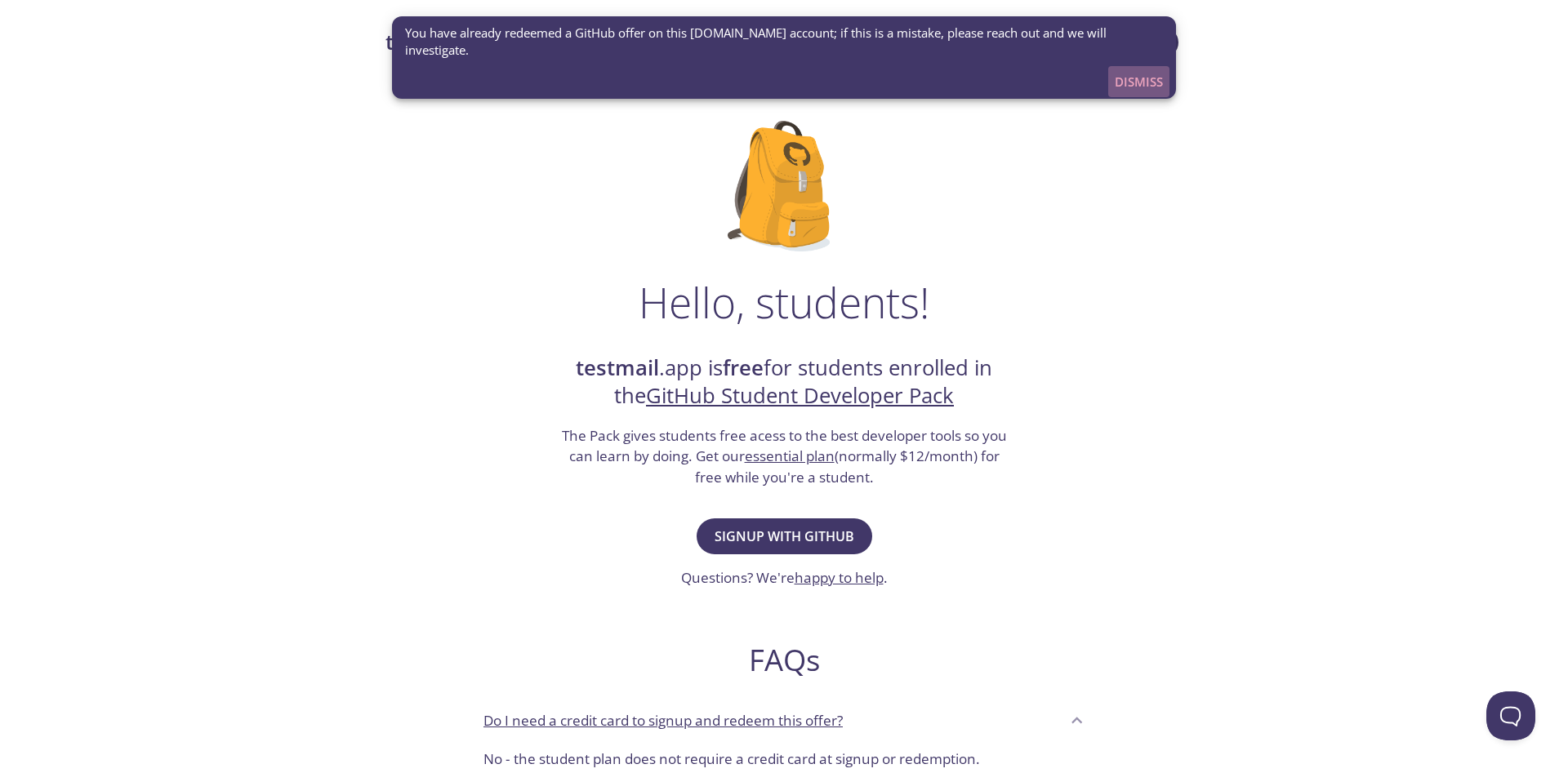
click at [1139, 71] on span "Dismiss" at bounding box center [1138, 81] width 48 height 21
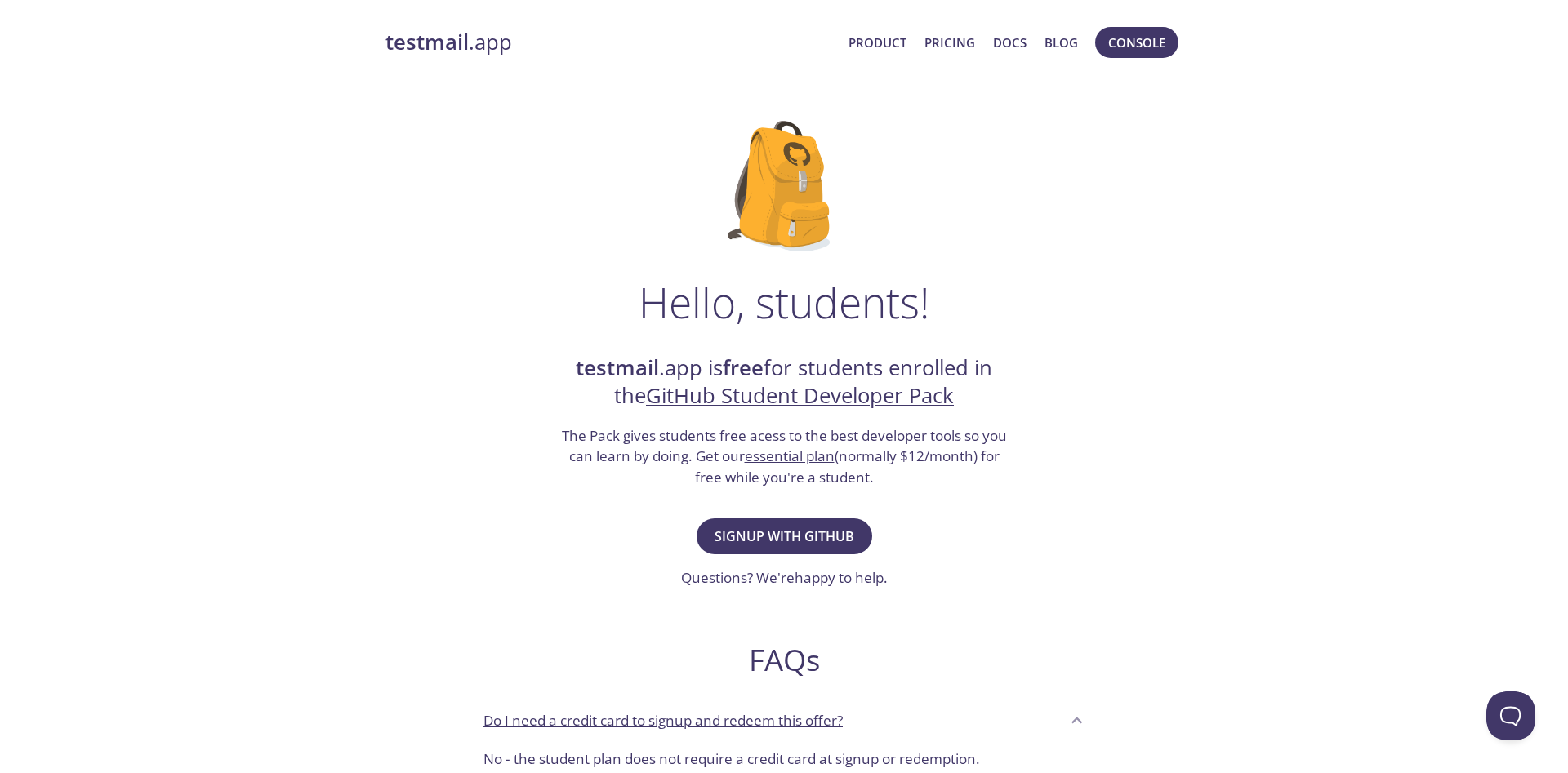
click at [479, 48] on link "testmail .app" at bounding box center [610, 43] width 450 height 28
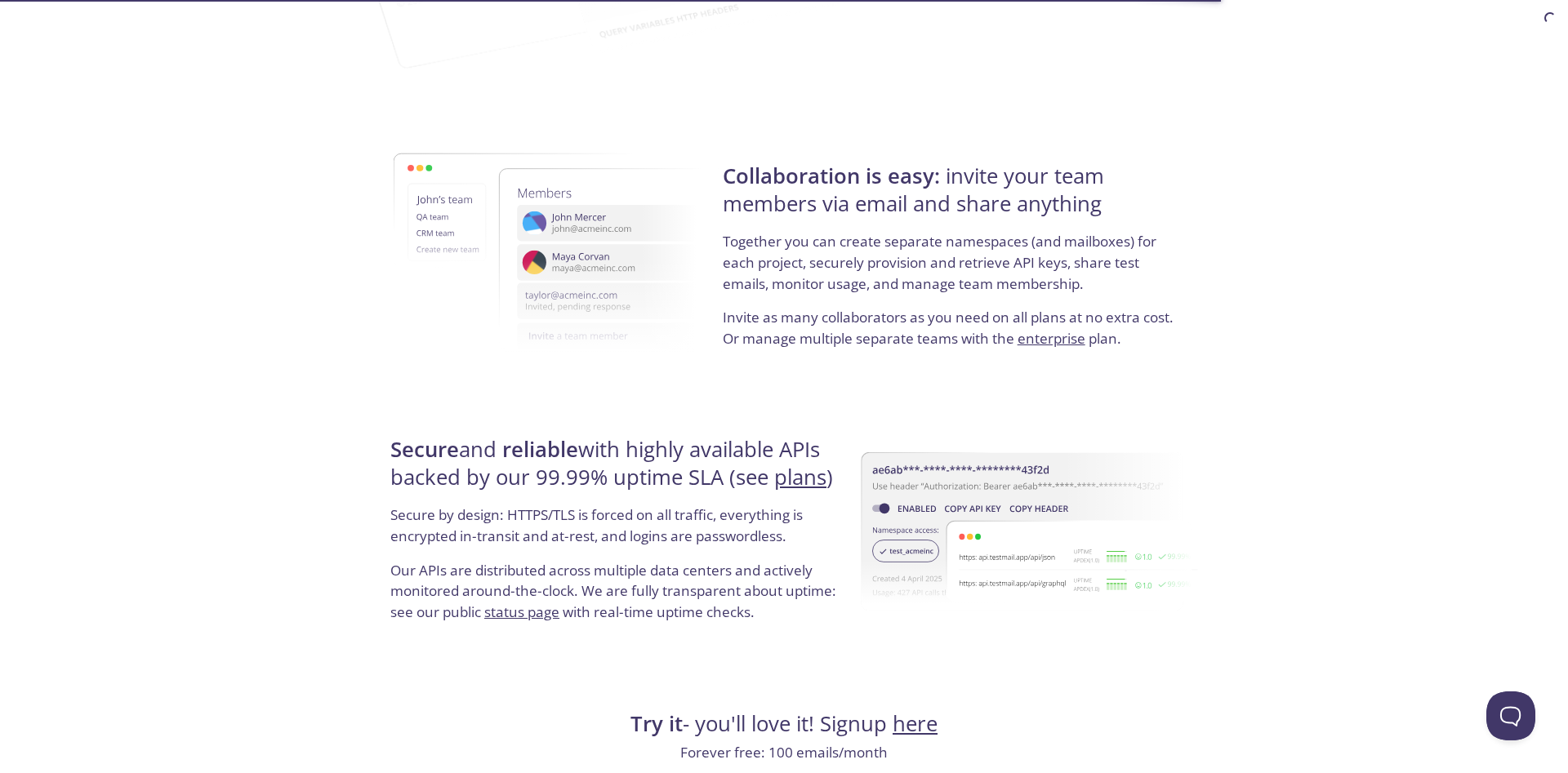
scroll to position [2958, 0]
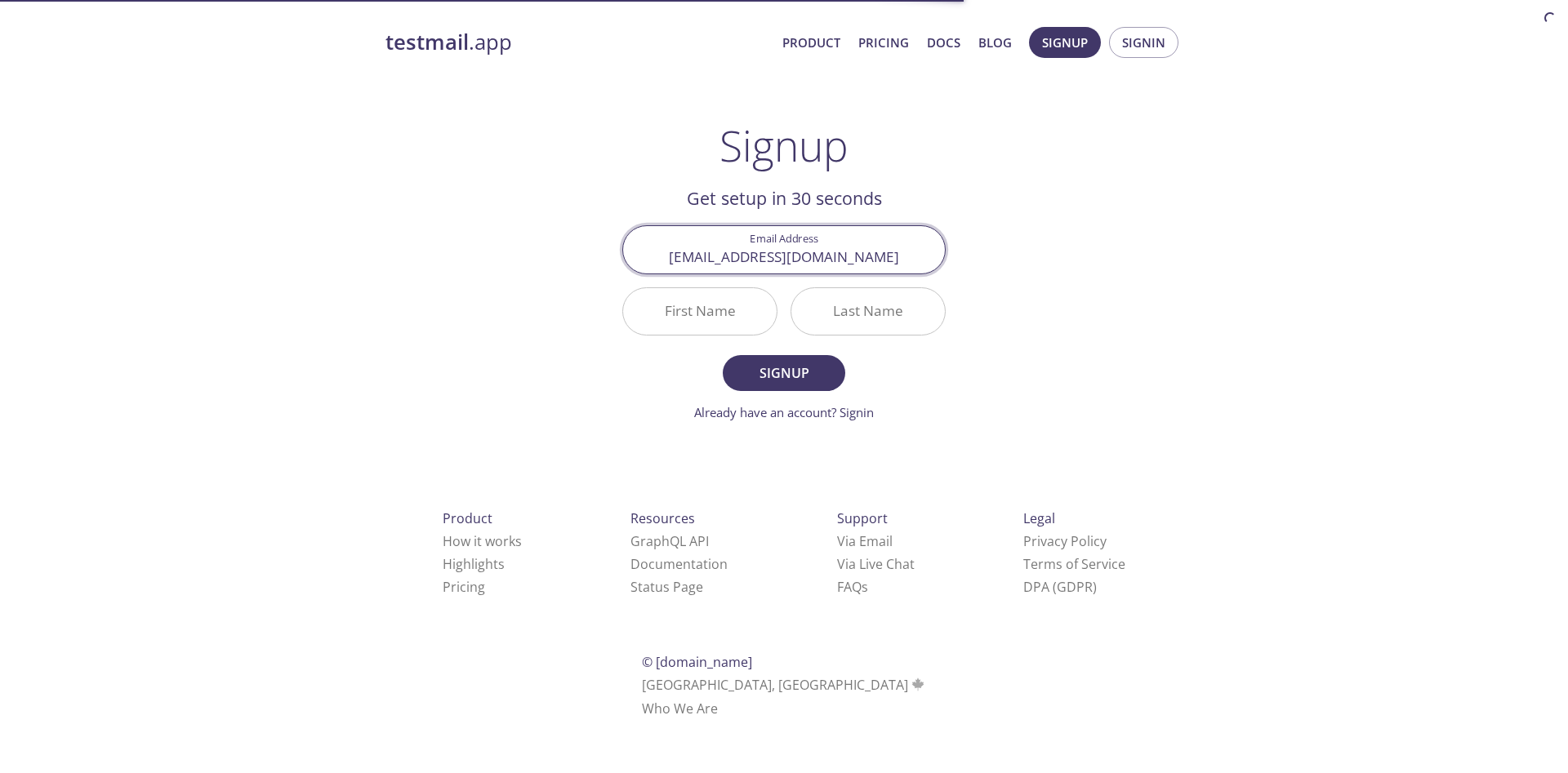
click at [725, 320] on input "First Name" at bounding box center [699, 311] width 154 height 47
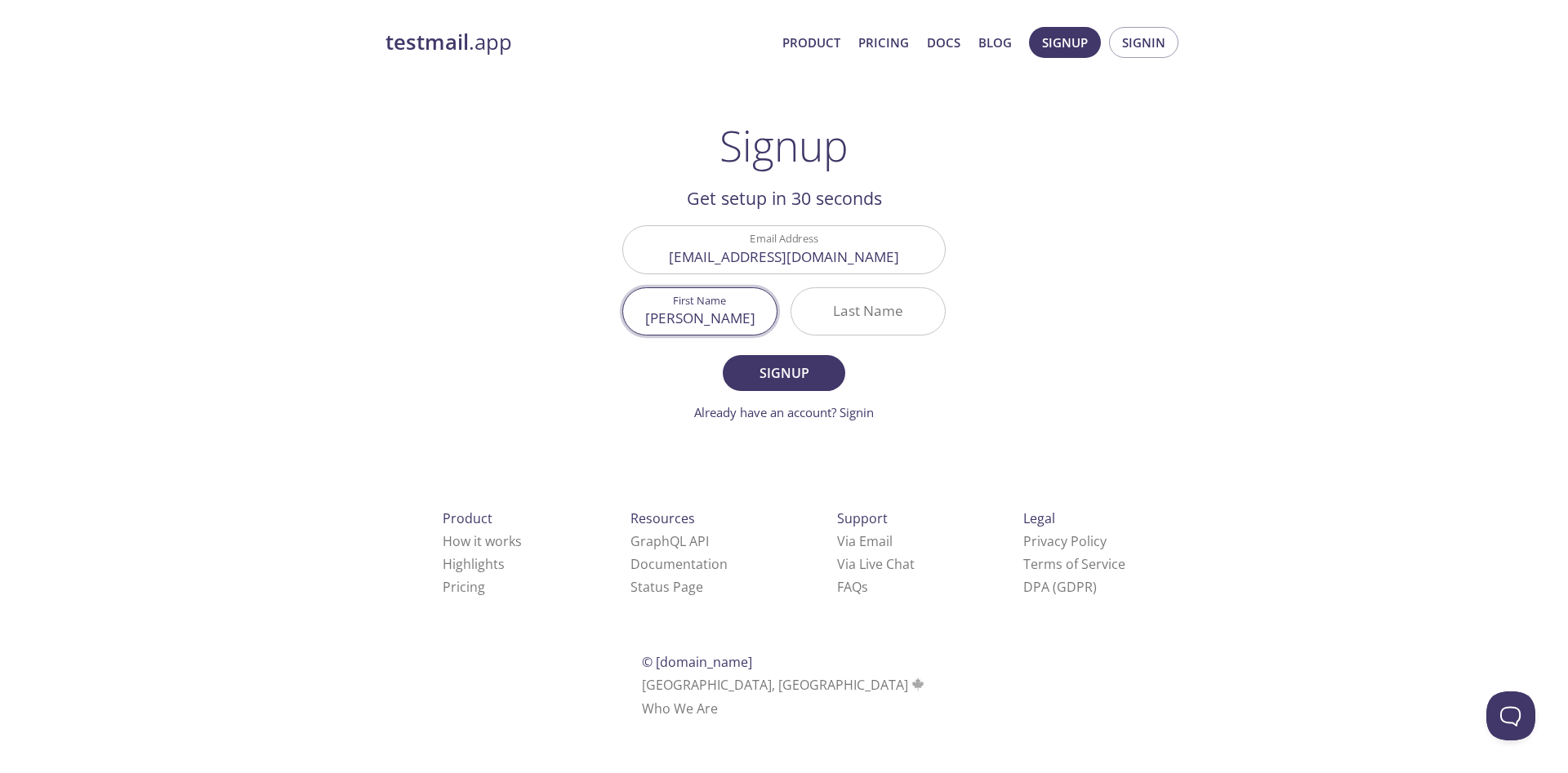
type input "[PERSON_NAME]"
click at [859, 322] on input "Last Name" at bounding box center [868, 311] width 154 height 47
type input "dissanayake"
click at [770, 374] on span "Signup" at bounding box center [783, 373] width 86 height 23
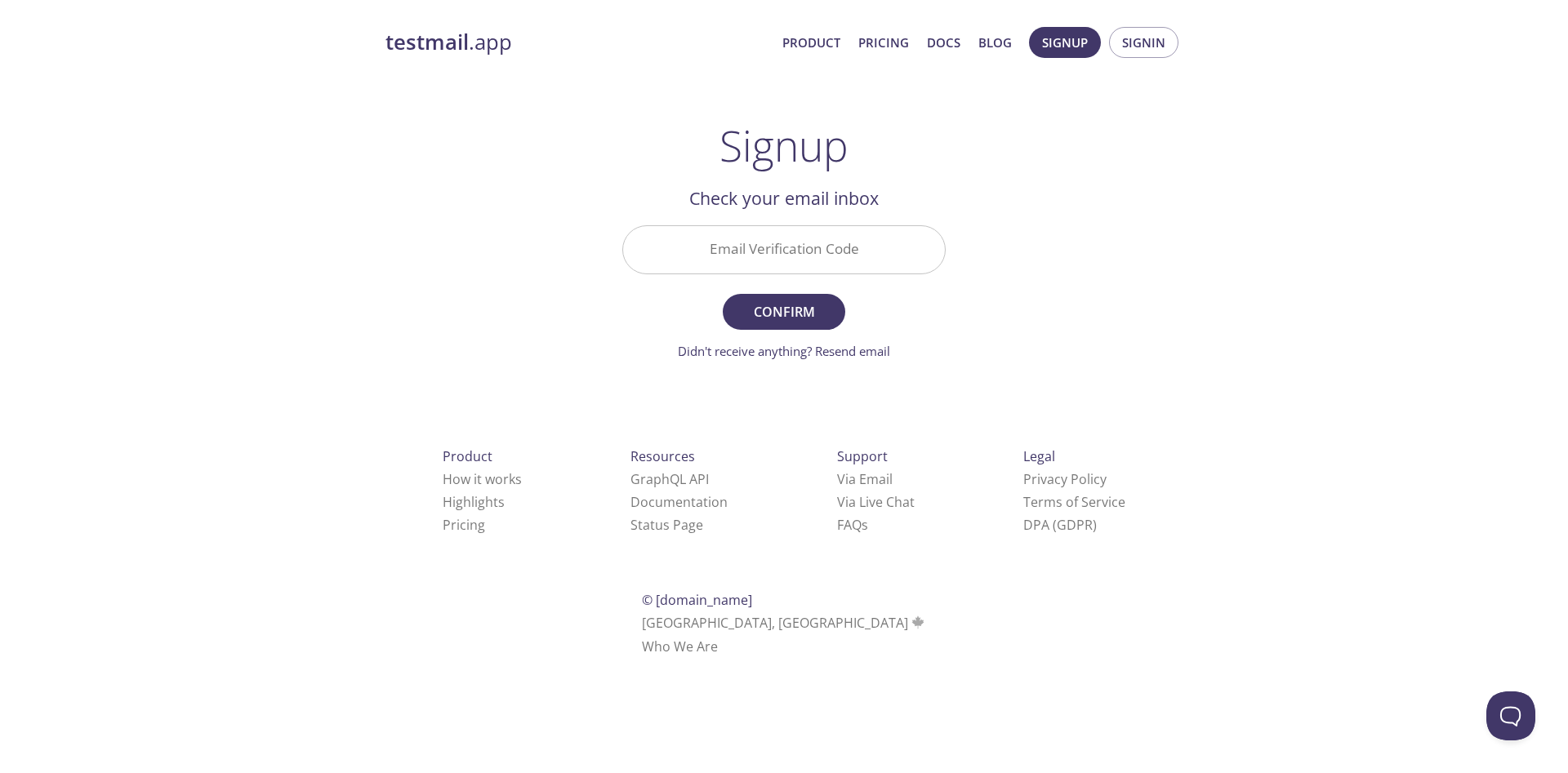
click at [844, 247] on input "Email Verification Code" at bounding box center [783, 249] width 321 height 47
paste input "P7N2N1X"
type input "P7N2N1X"
click at [781, 305] on span "Confirm" at bounding box center [783, 312] width 86 height 23
